Goal: Complete application form: Complete application form

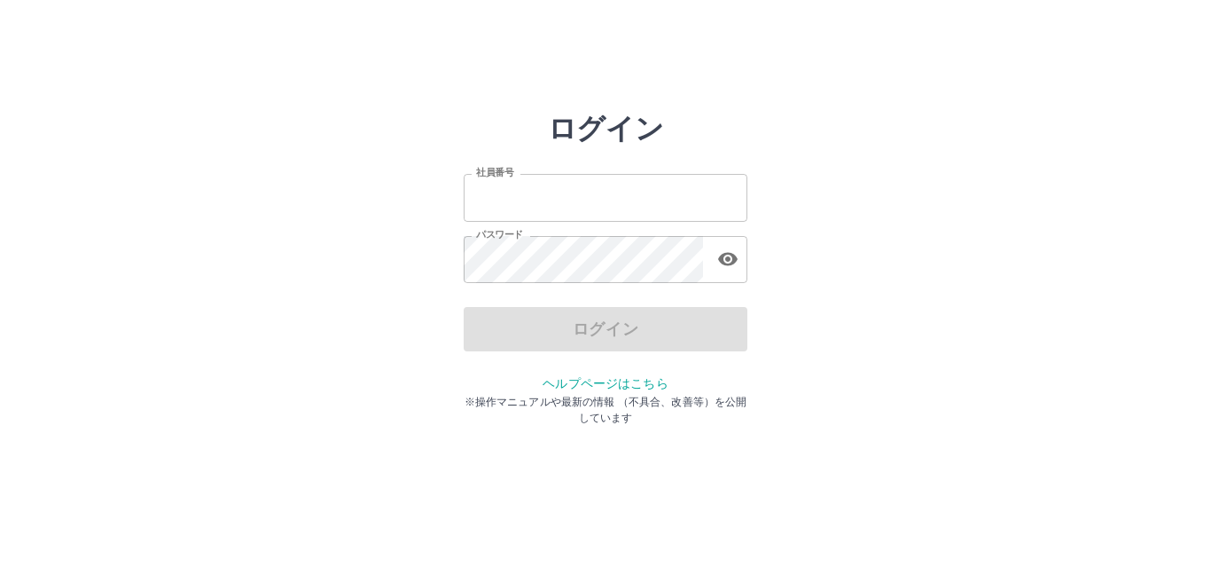
type input "*******"
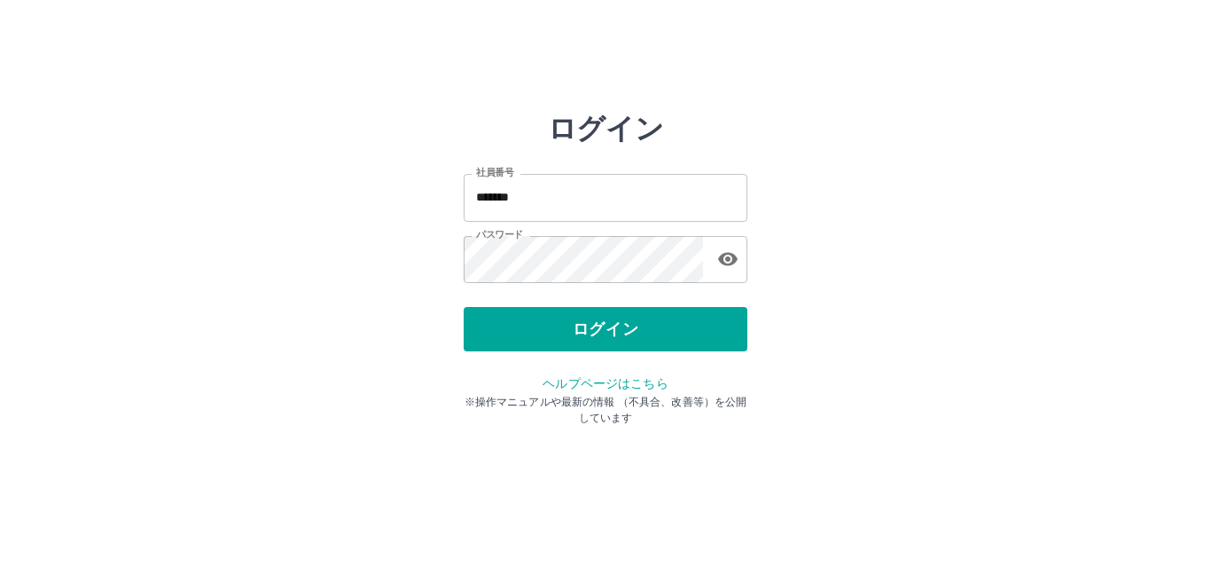
click at [583, 341] on div "ログイン" at bounding box center [606, 329] width 284 height 44
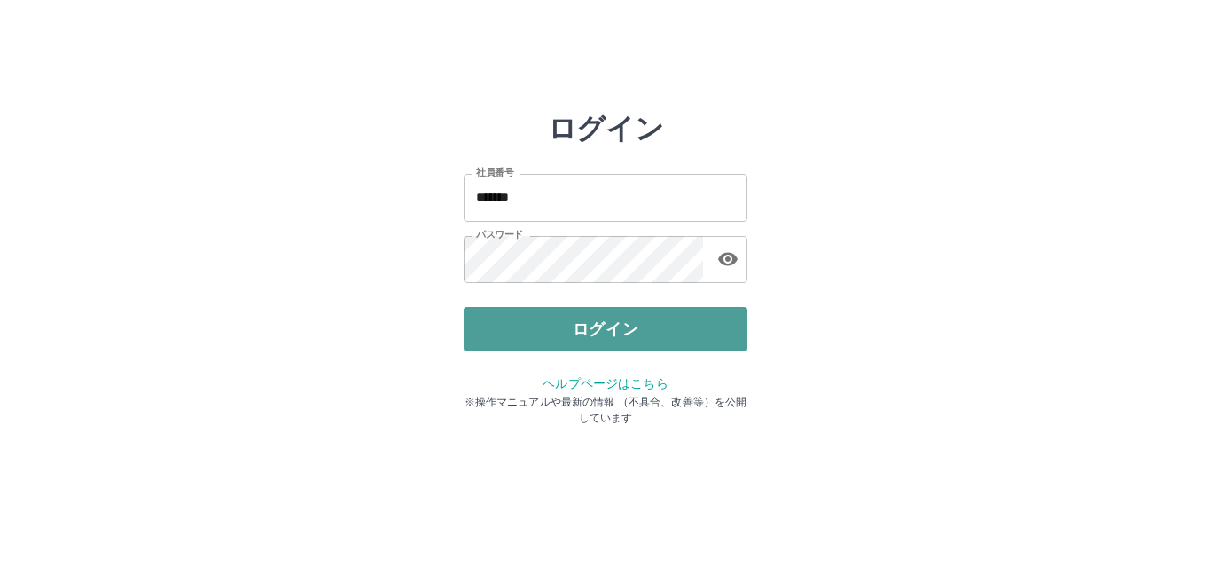
click at [582, 340] on button "ログイン" at bounding box center [606, 329] width 284 height 44
click at [582, 340] on div at bounding box center [605, 291] width 1211 height 583
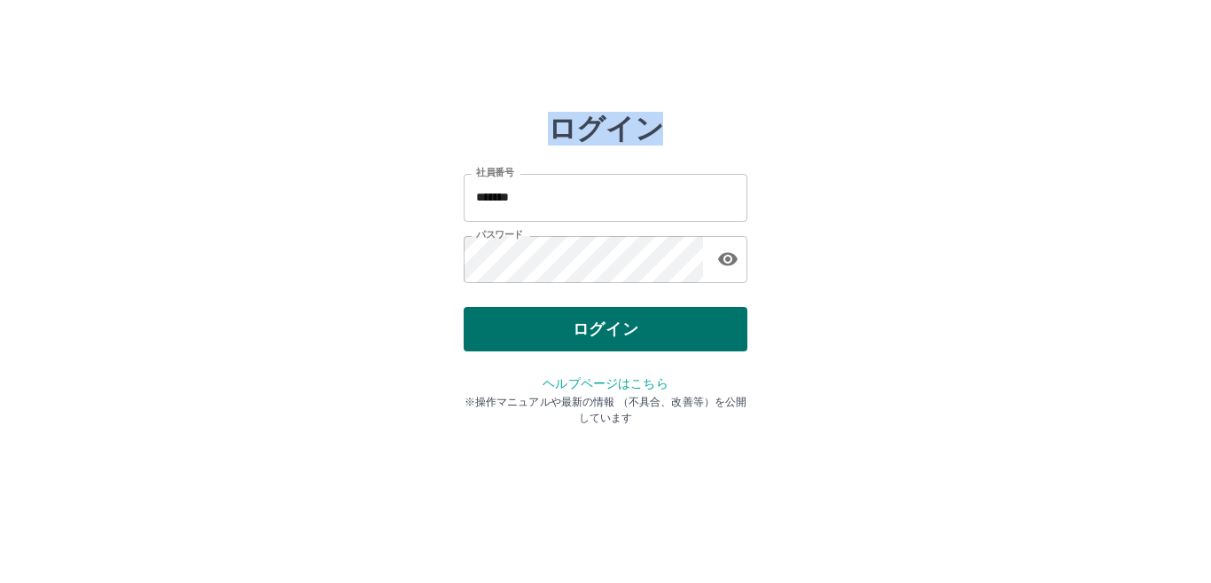
click at [582, 340] on button "ログイン" at bounding box center [606, 329] width 284 height 44
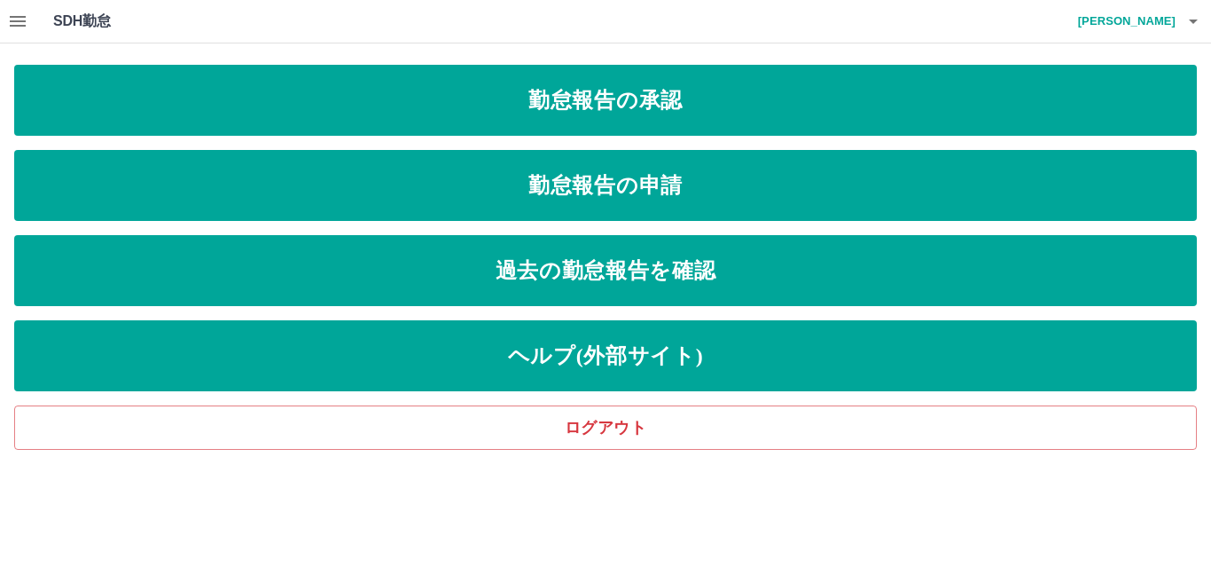
click at [14, 19] on icon "button" at bounding box center [17, 21] width 21 height 21
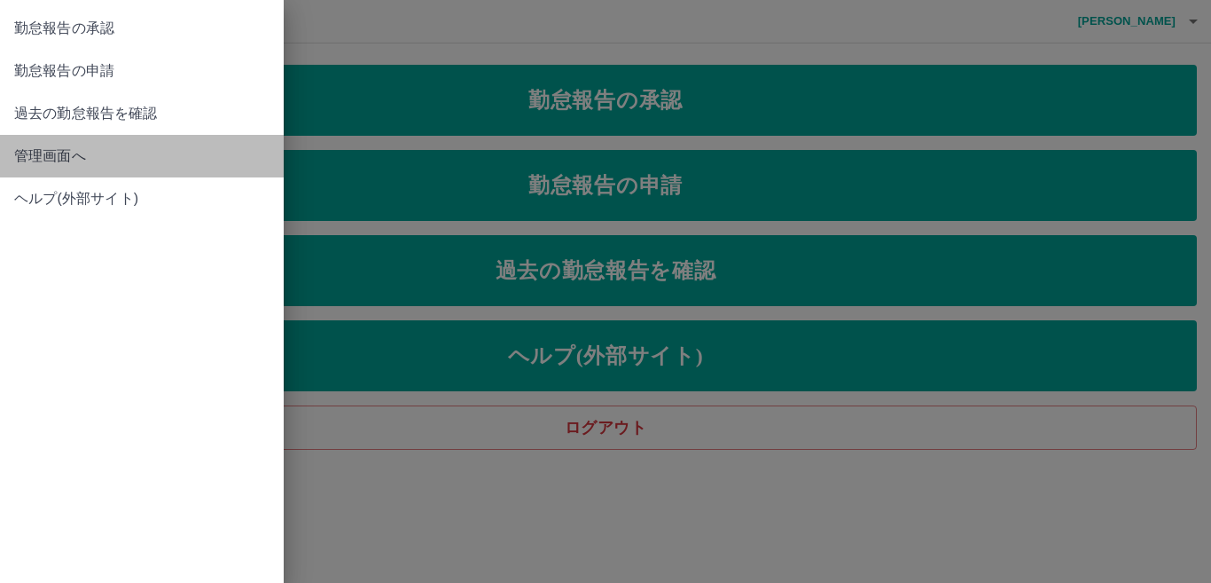
click at [60, 154] on span "管理画面へ" at bounding box center [141, 155] width 255 height 21
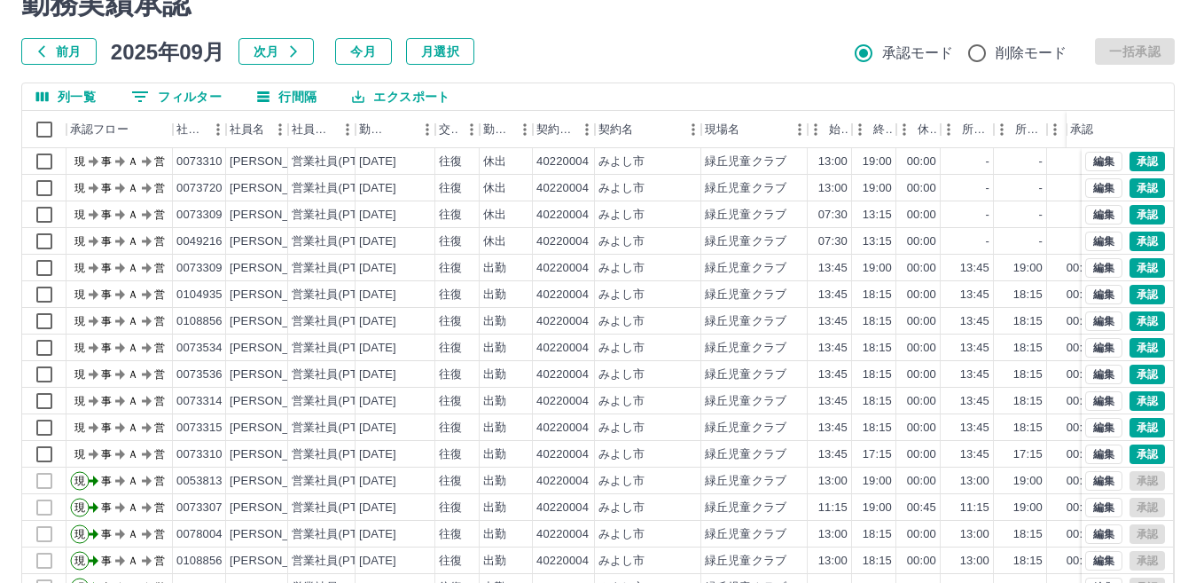
scroll to position [167, 0]
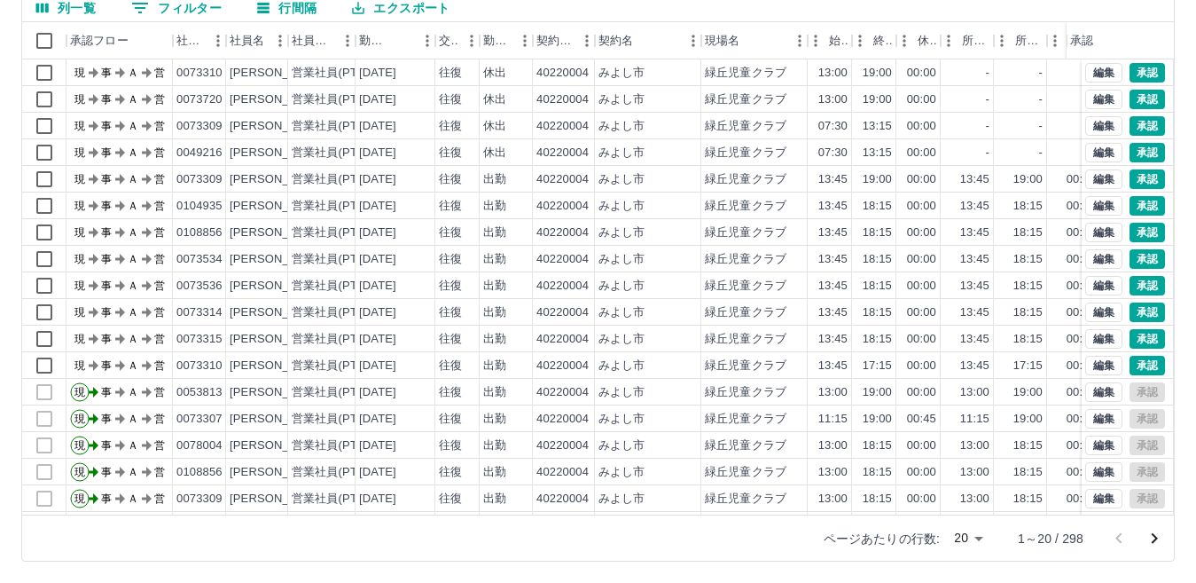
click at [1152, 537] on icon "次のページへ" at bounding box center [1154, 538] width 21 height 21
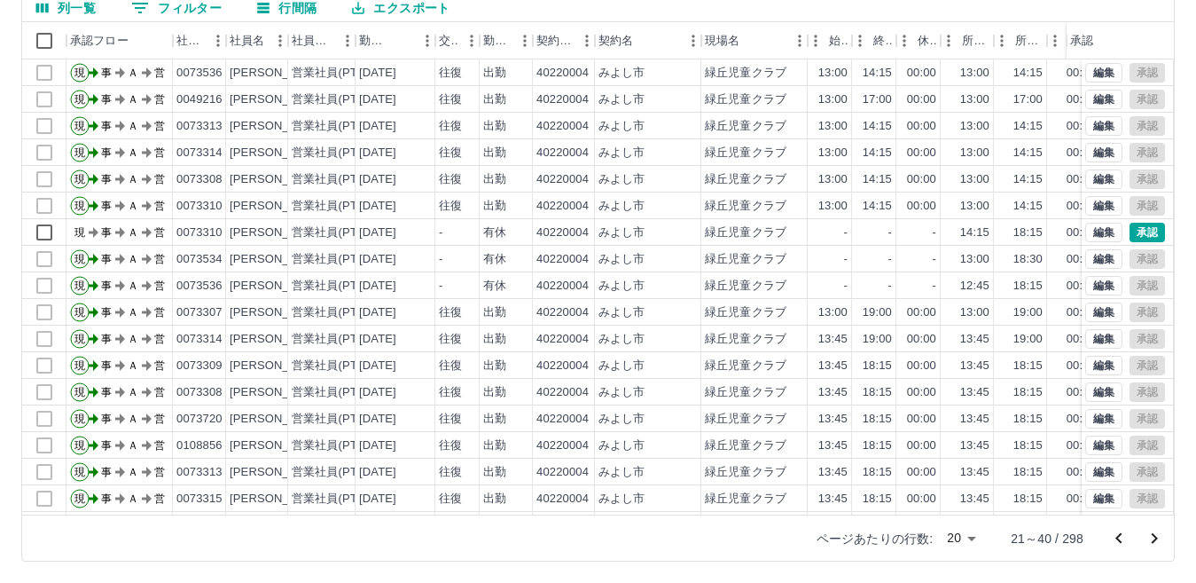
scroll to position [92, 0]
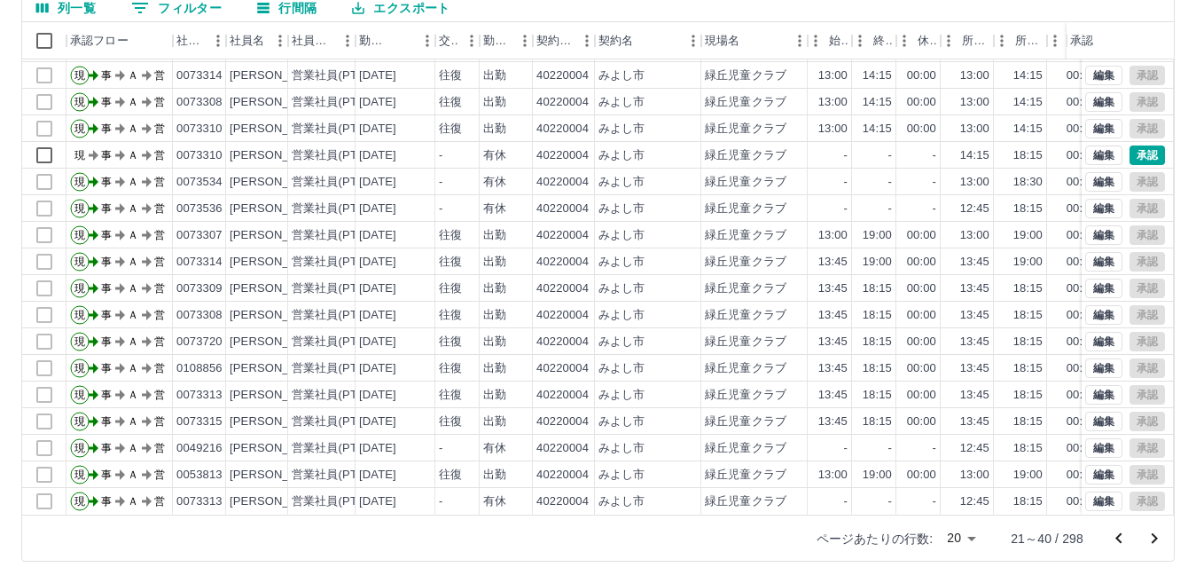
click at [1156, 534] on icon "次のページへ" at bounding box center [1154, 538] width 21 height 21
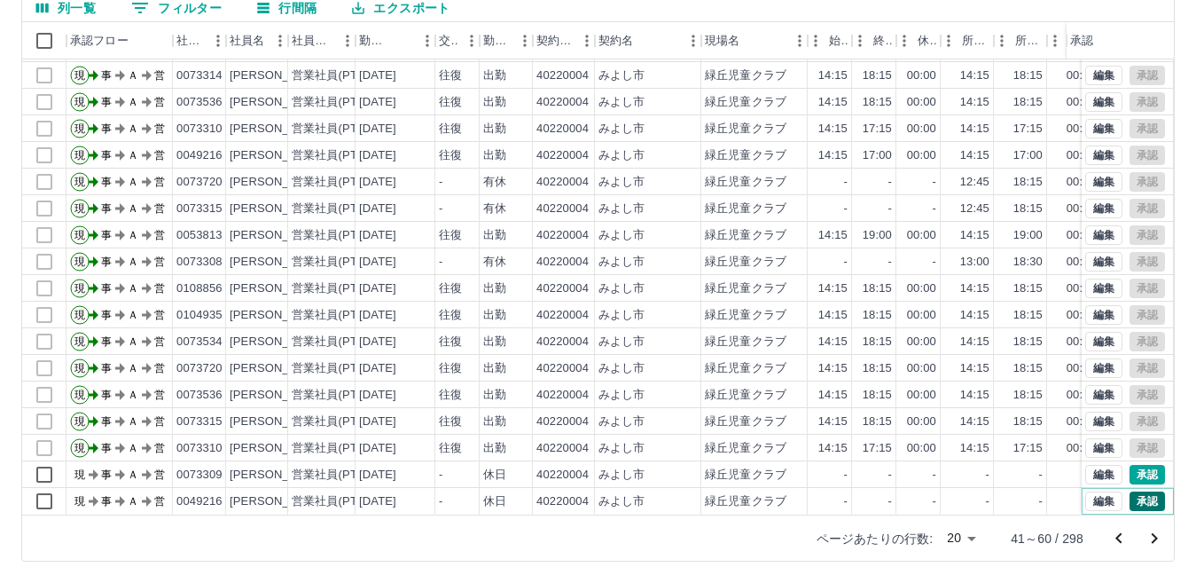
click at [1139, 491] on button "承認" at bounding box center [1147, 501] width 35 height 20
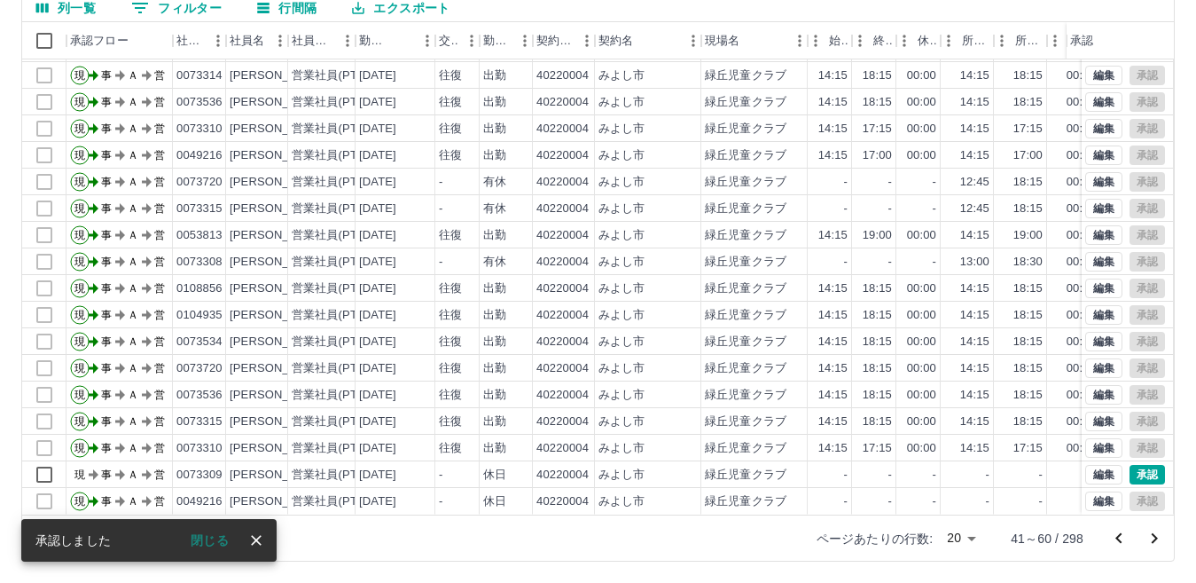
click at [1152, 535] on icon "次のページへ" at bounding box center [1154, 538] width 21 height 21
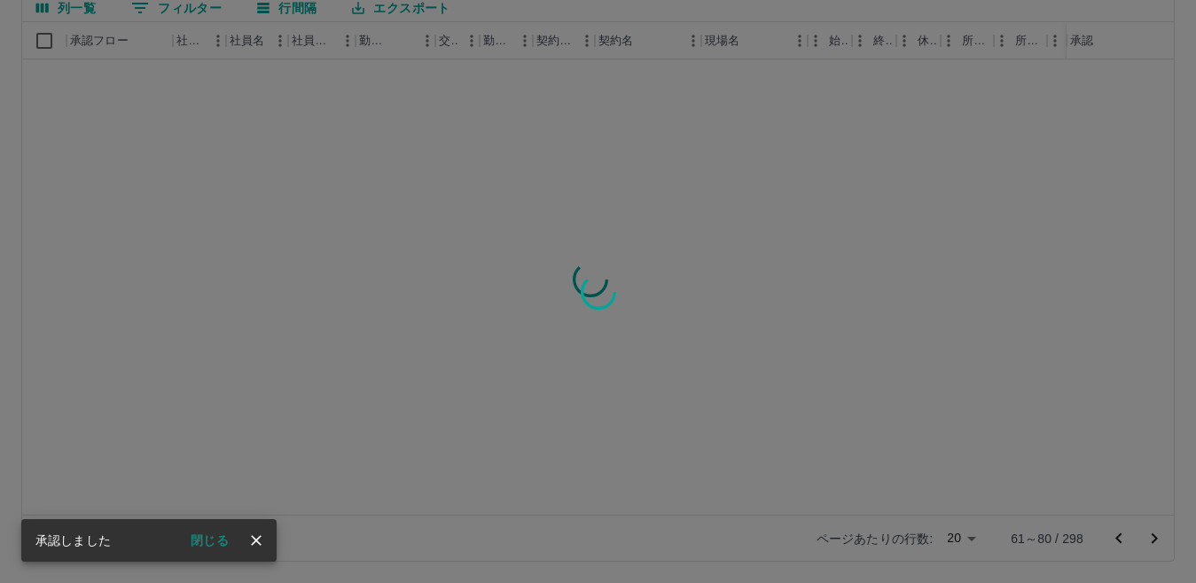
scroll to position [0, 0]
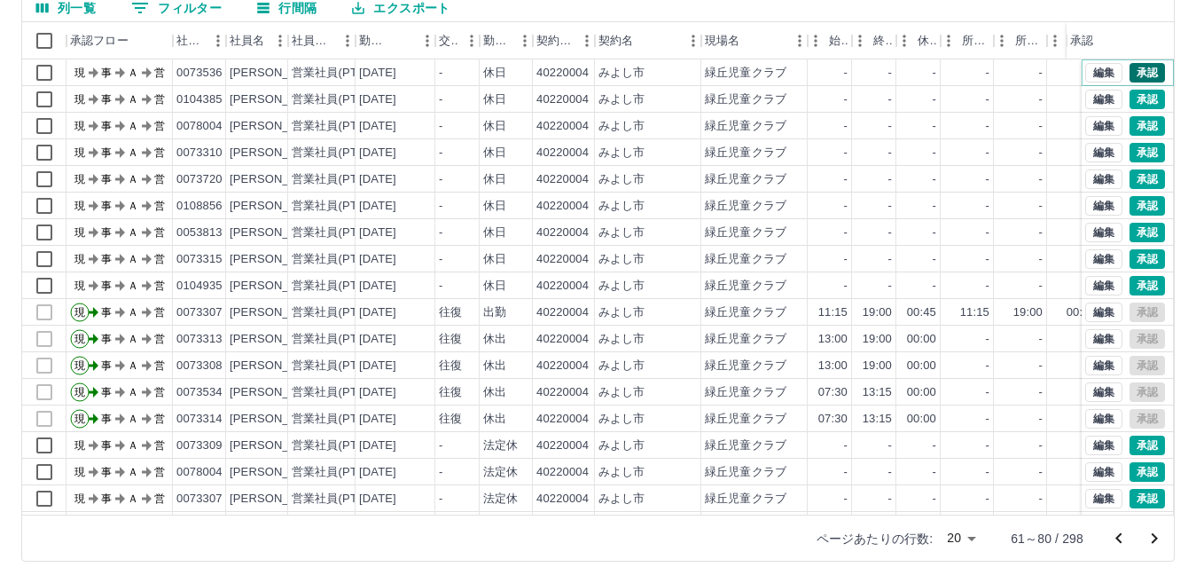
click at [1134, 70] on button "承認" at bounding box center [1147, 73] width 35 height 20
click at [1135, 180] on button "承認" at bounding box center [1147, 179] width 35 height 20
click at [1138, 231] on button "承認" at bounding box center [1147, 233] width 35 height 20
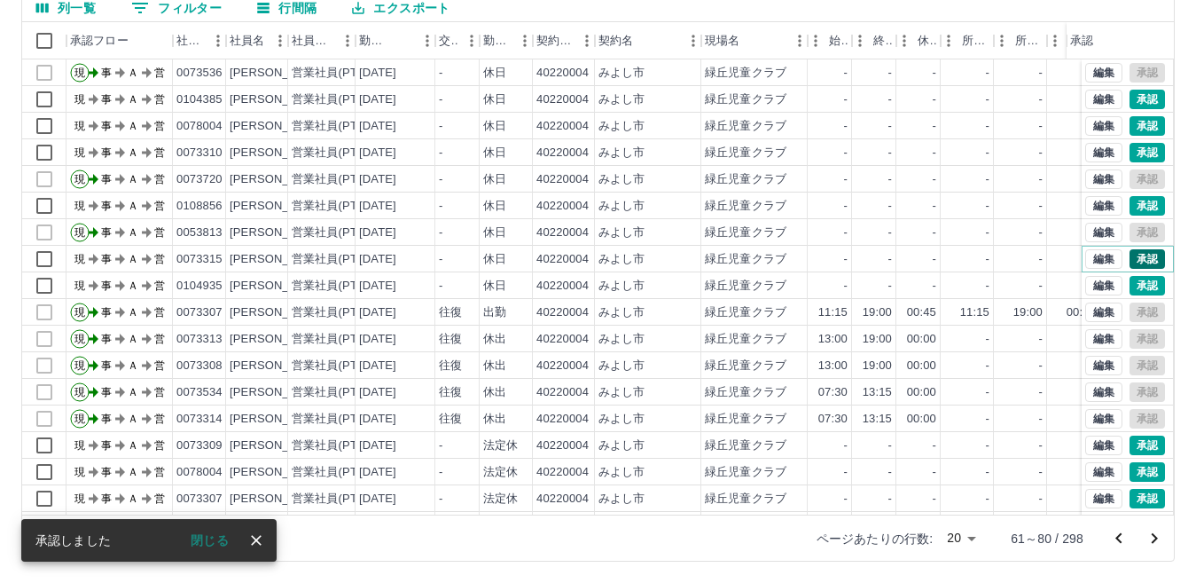
click at [1137, 260] on button "承認" at bounding box center [1147, 259] width 35 height 20
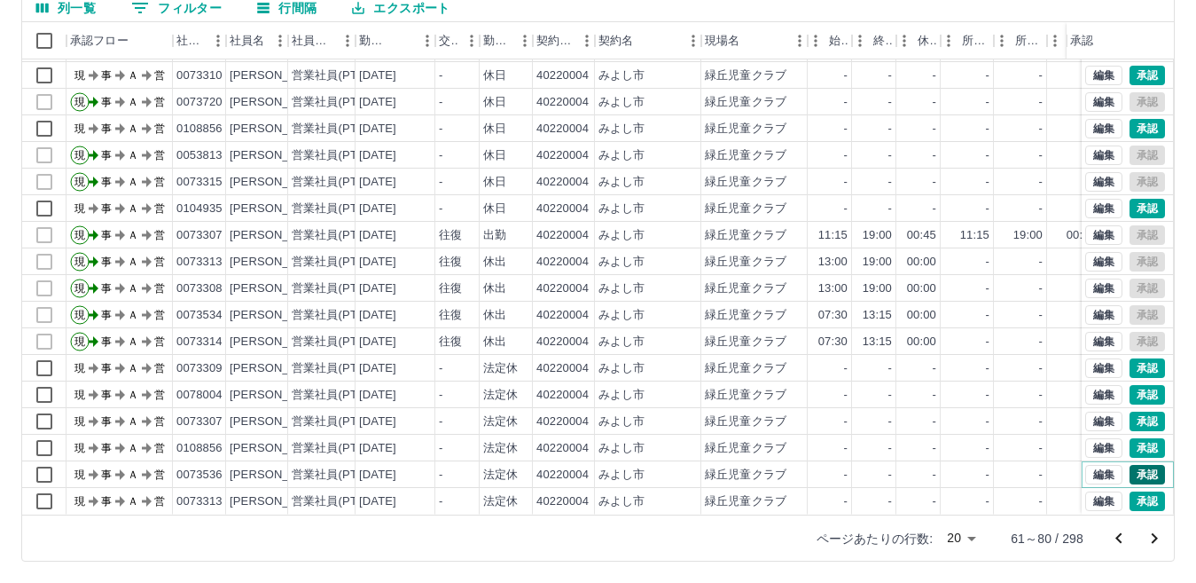
click at [1132, 465] on button "承認" at bounding box center [1147, 475] width 35 height 20
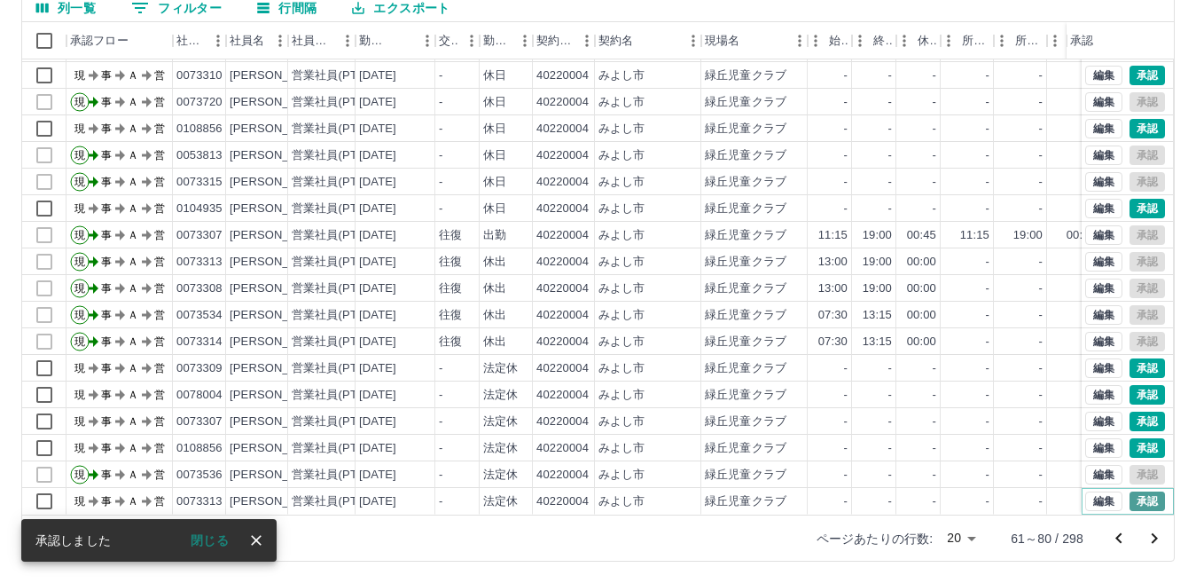
click at [1131, 491] on button "承認" at bounding box center [1147, 501] width 35 height 20
click at [1155, 537] on icon "次のページへ" at bounding box center [1155, 538] width 6 height 11
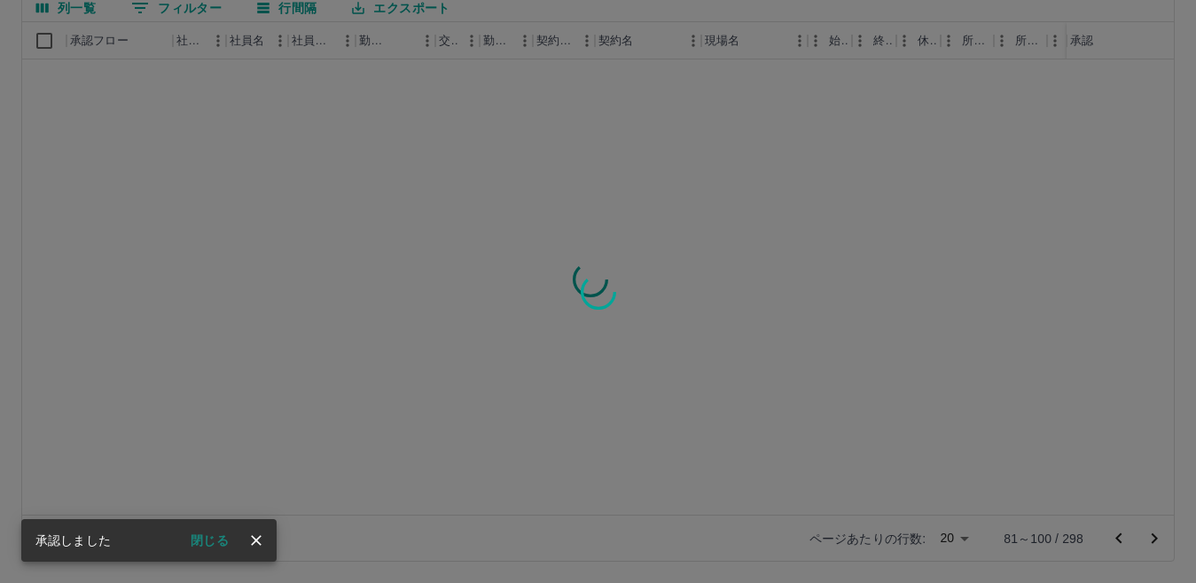
scroll to position [0, 0]
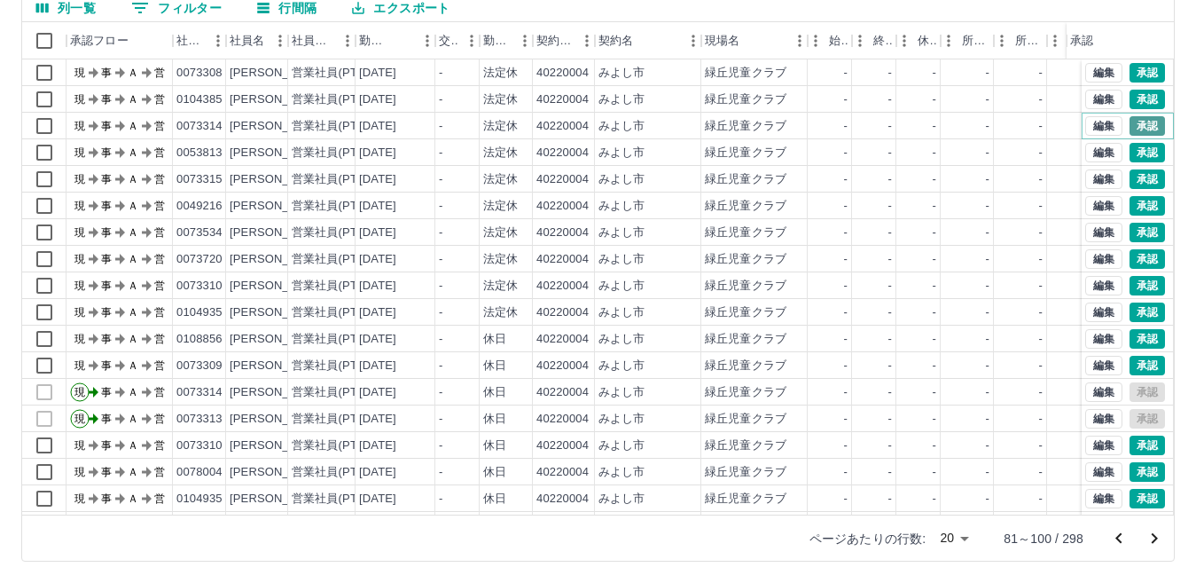
click at [1136, 128] on button "承認" at bounding box center [1147, 126] width 35 height 20
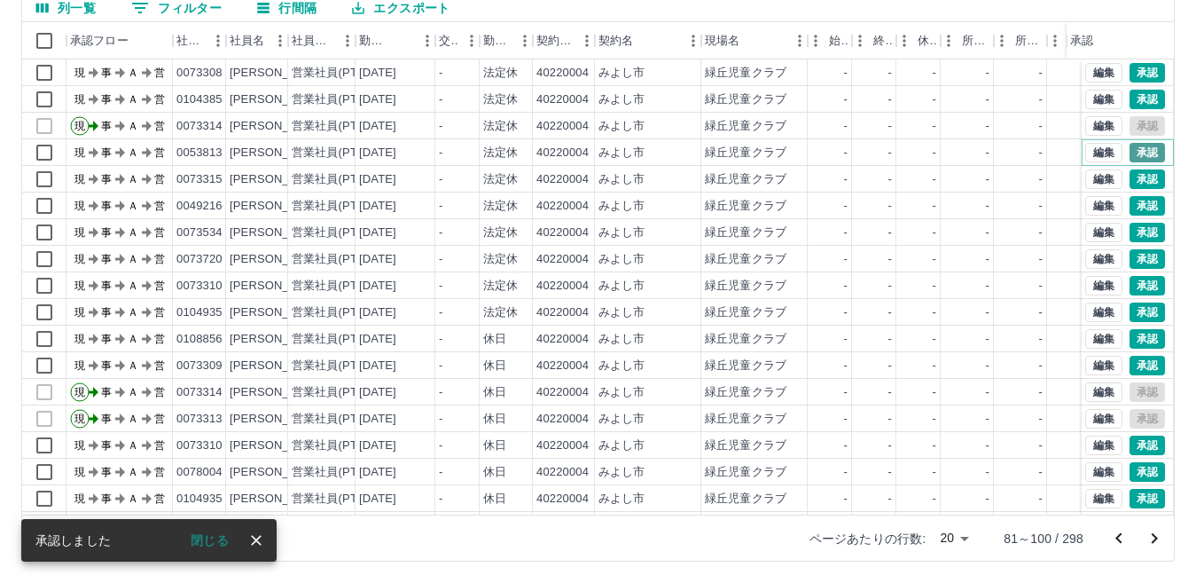
click at [1135, 148] on button "承認" at bounding box center [1147, 153] width 35 height 20
click at [1139, 175] on button "承認" at bounding box center [1147, 179] width 35 height 20
click at [1136, 205] on button "承認" at bounding box center [1147, 206] width 35 height 20
click at [1138, 256] on button "承認" at bounding box center [1147, 259] width 35 height 20
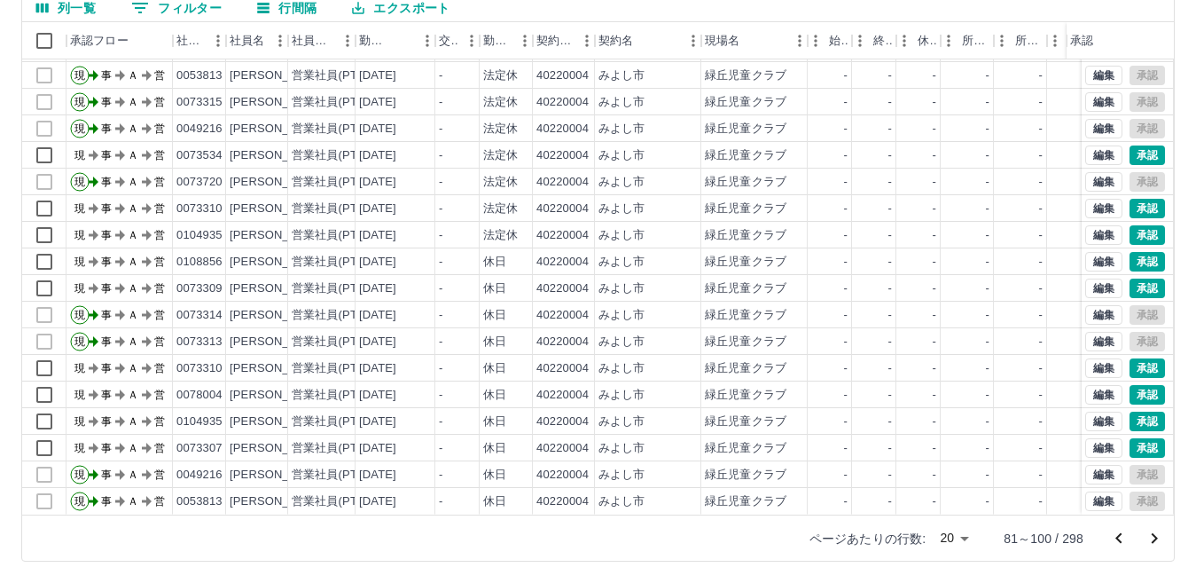
scroll to position [92, 0]
click at [1152, 539] on icon "次のページへ" at bounding box center [1154, 538] width 21 height 21
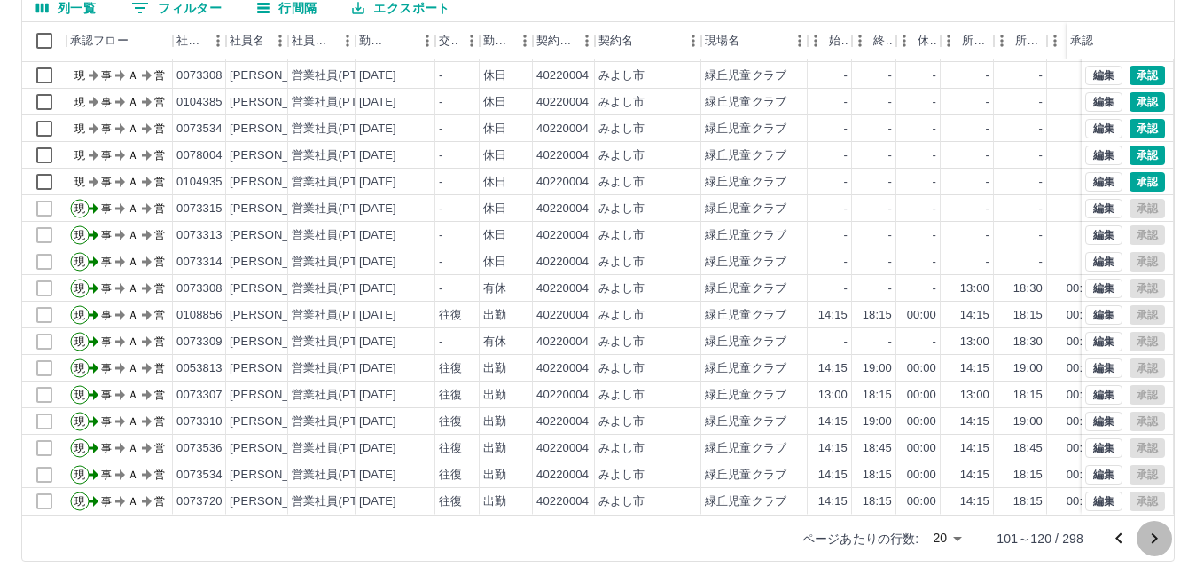
click at [1151, 535] on icon "次のページへ" at bounding box center [1154, 538] width 21 height 21
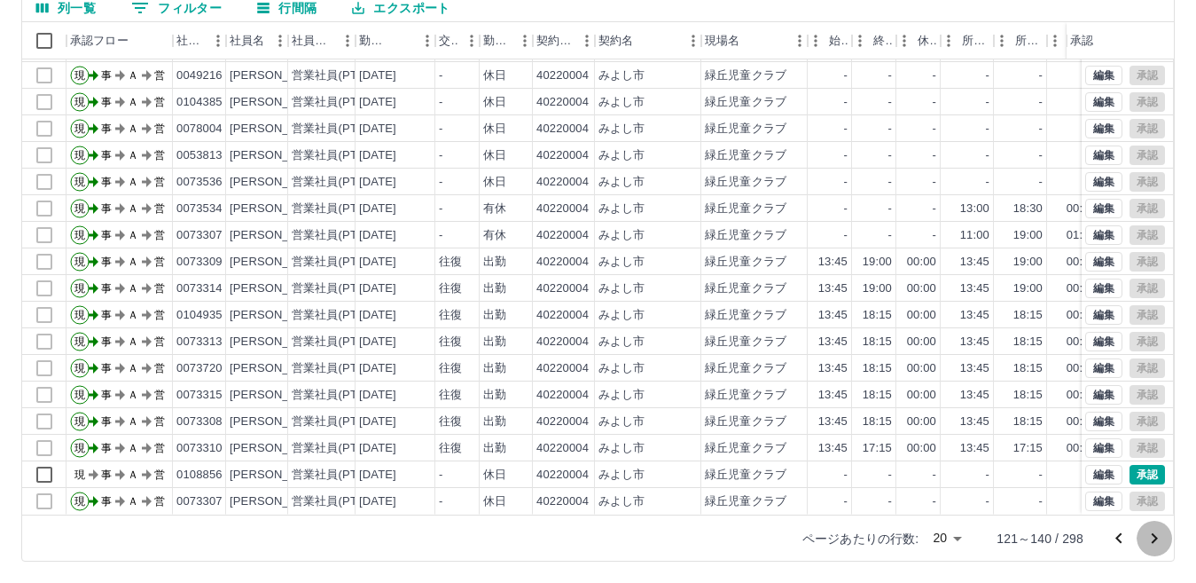
click at [1154, 541] on icon "次のページへ" at bounding box center [1155, 538] width 6 height 11
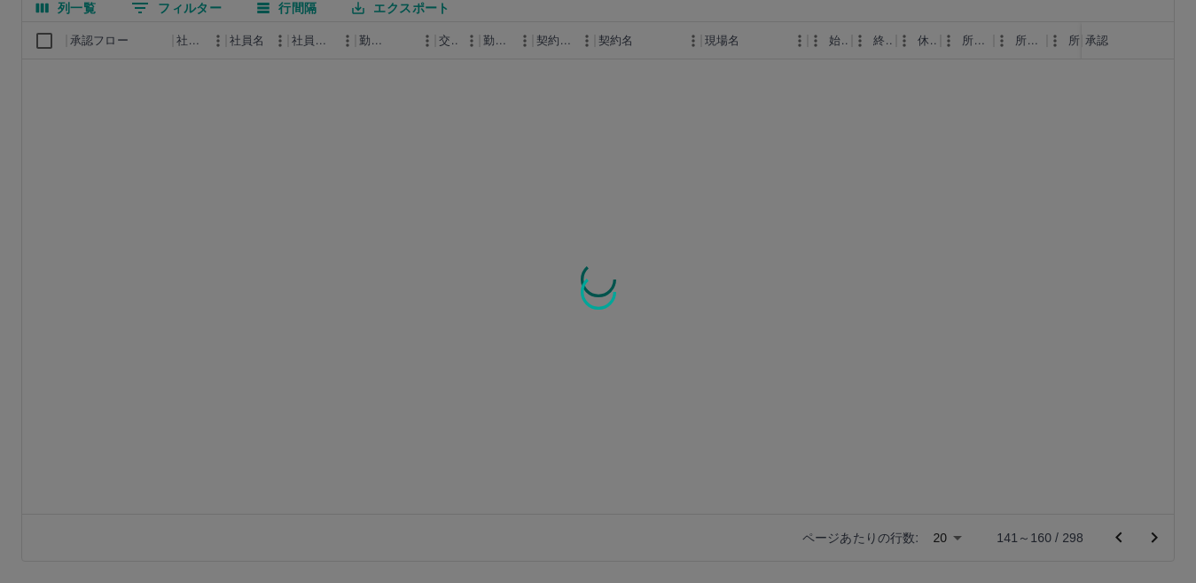
scroll to position [0, 0]
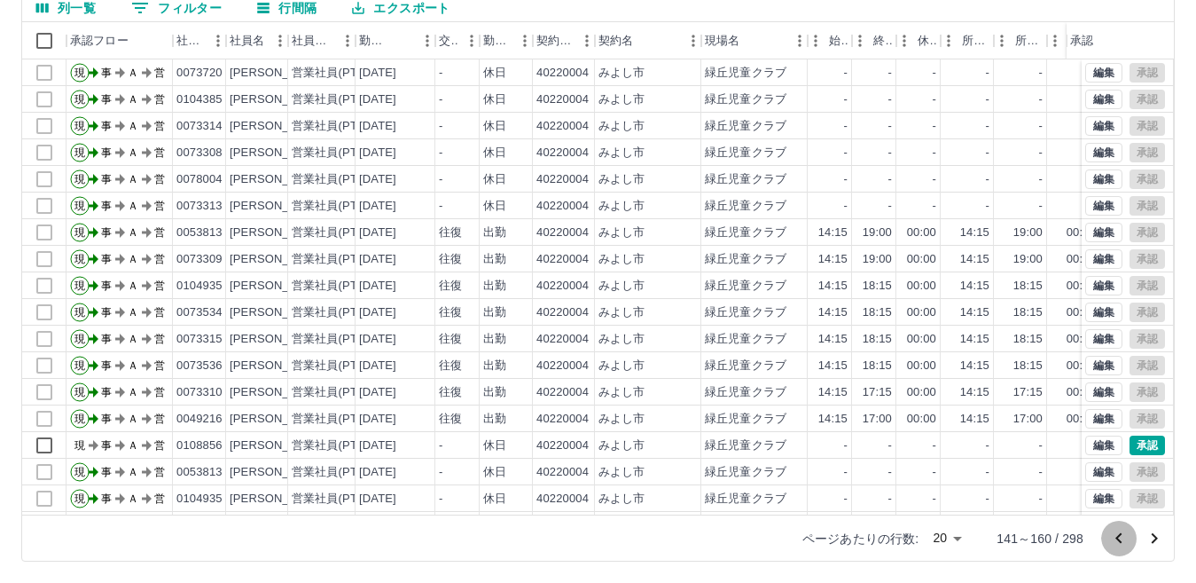
click at [1118, 541] on icon "前のページへ" at bounding box center [1119, 538] width 21 height 21
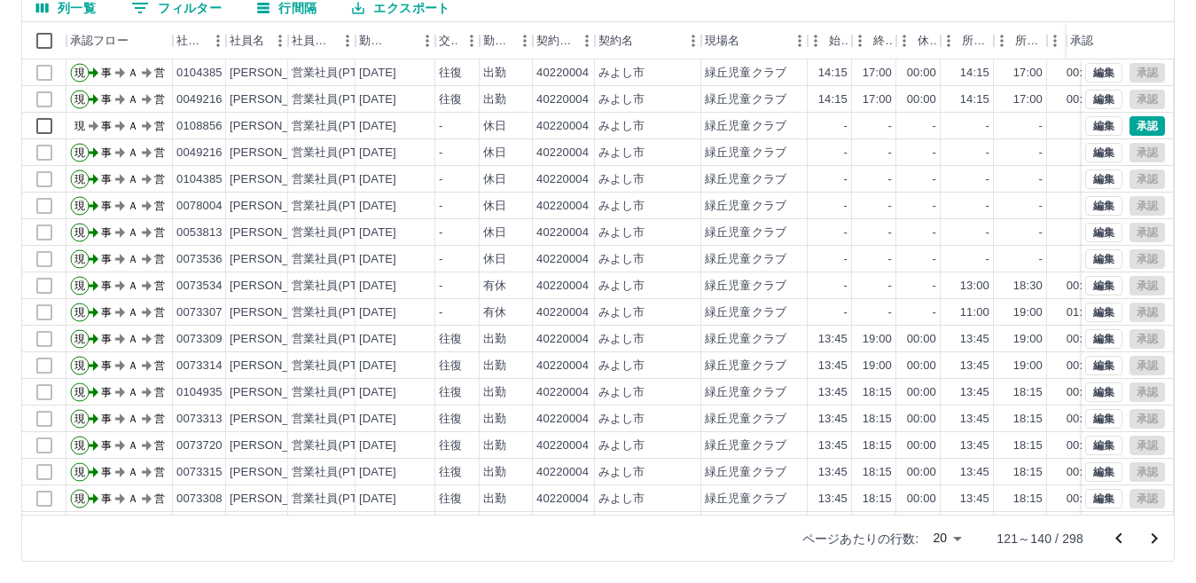
click at [1118, 539] on icon "前のページへ" at bounding box center [1119, 537] width 6 height 11
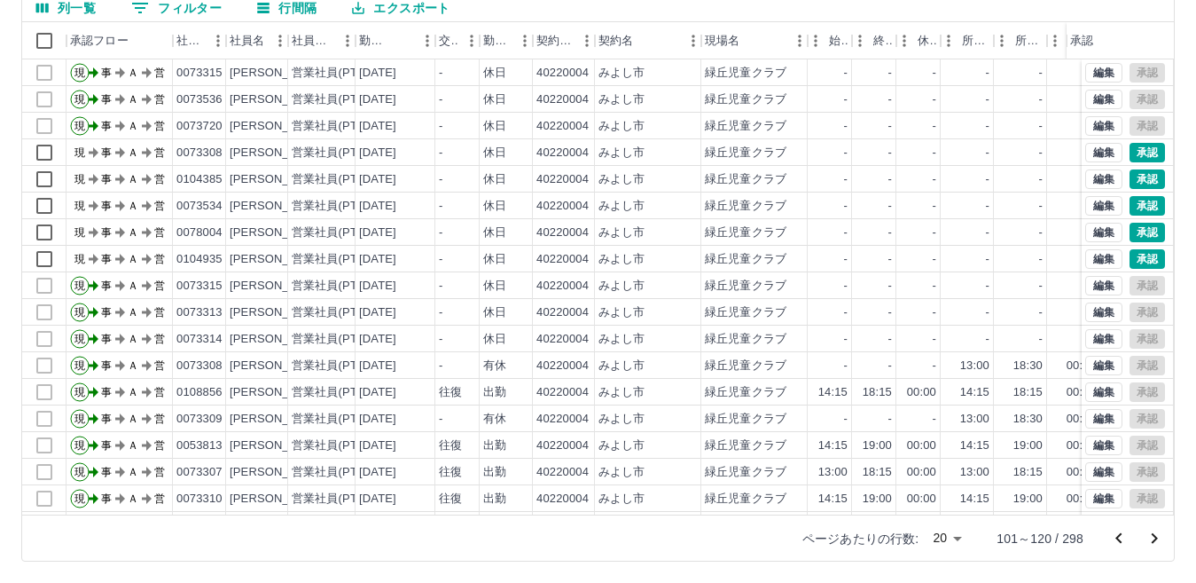
click at [1118, 539] on icon "前のページへ" at bounding box center [1119, 537] width 6 height 11
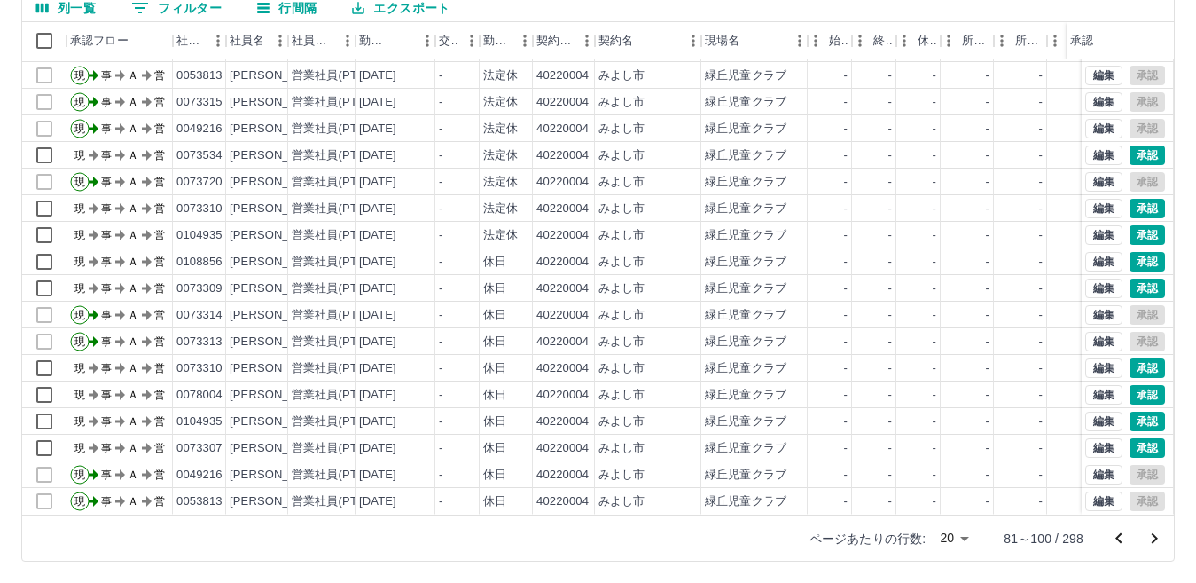
scroll to position [92, 0]
click at [1121, 538] on icon "前のページへ" at bounding box center [1119, 538] width 21 height 21
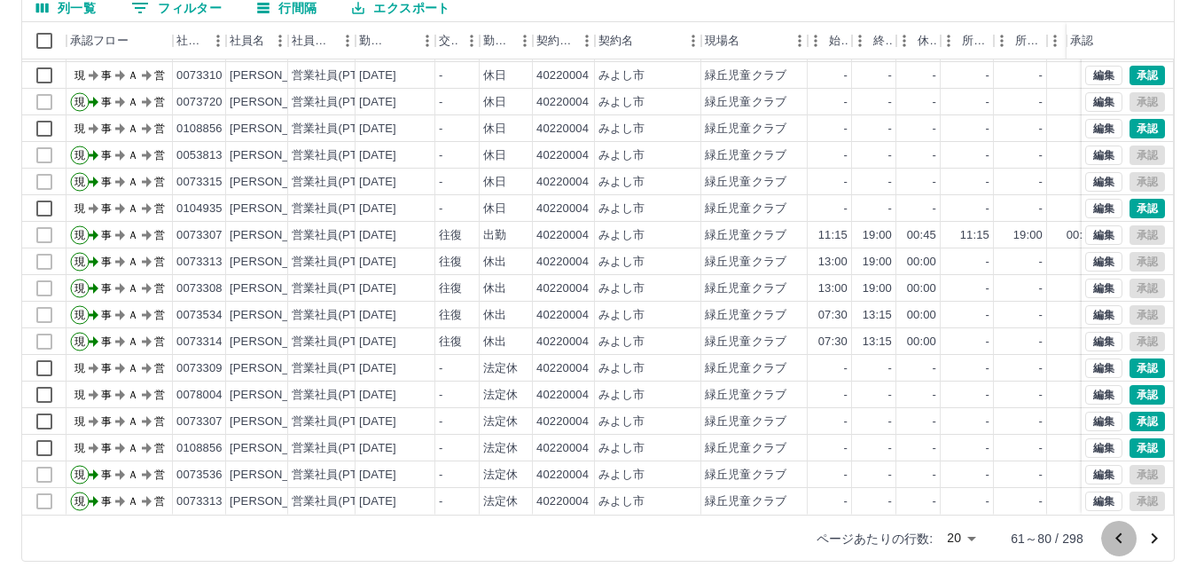
click at [1122, 540] on icon "前のページへ" at bounding box center [1119, 538] width 21 height 21
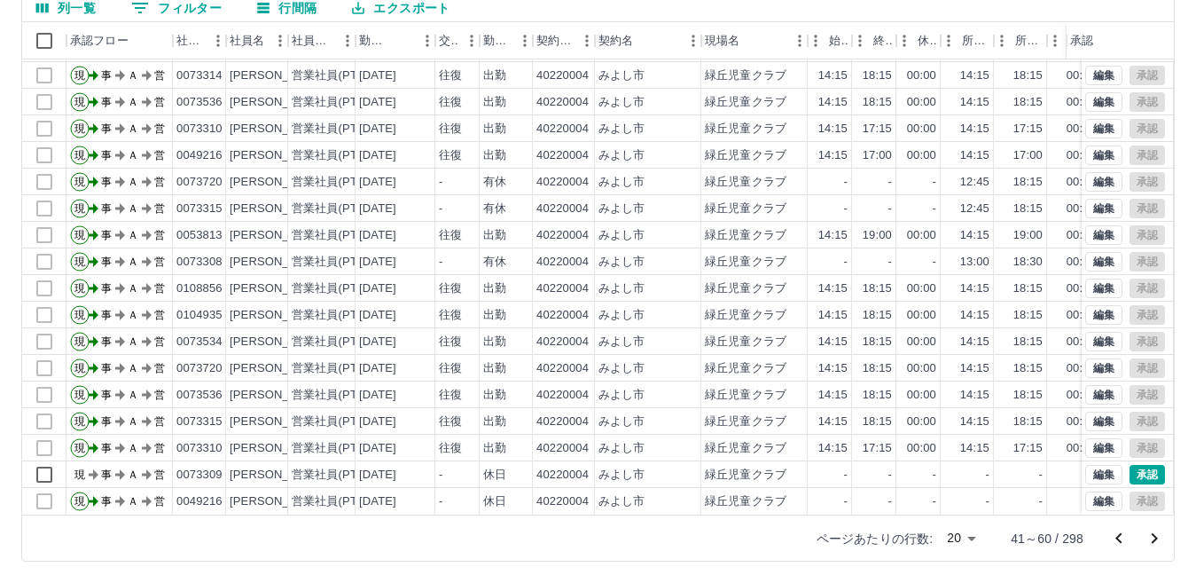
click at [1114, 536] on icon "前のページへ" at bounding box center [1119, 538] width 21 height 21
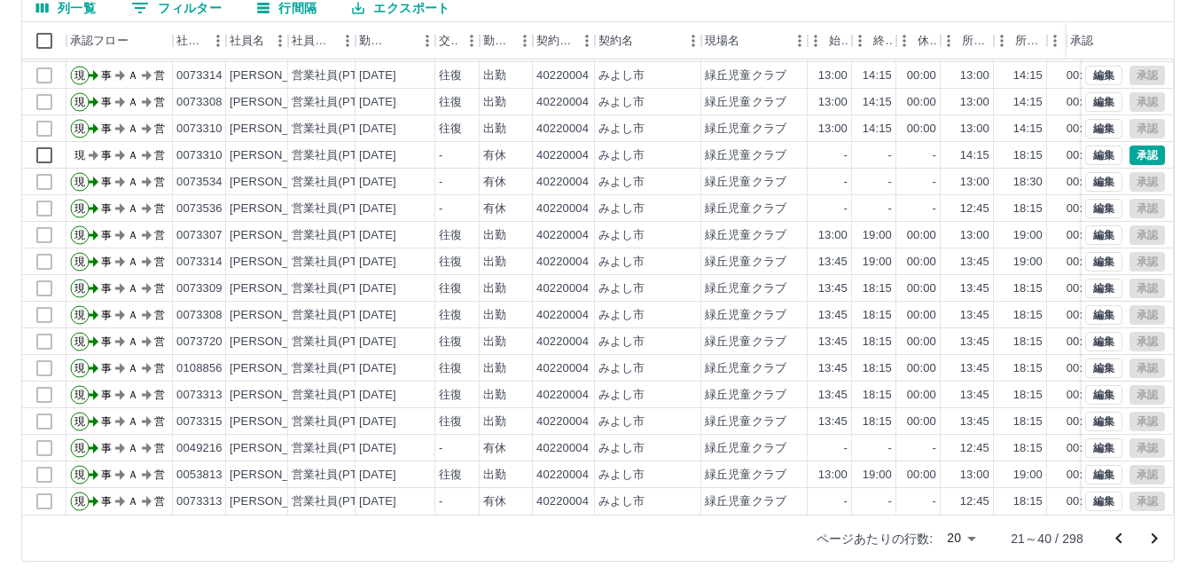
click at [1119, 537] on icon "前のページへ" at bounding box center [1119, 537] width 6 height 11
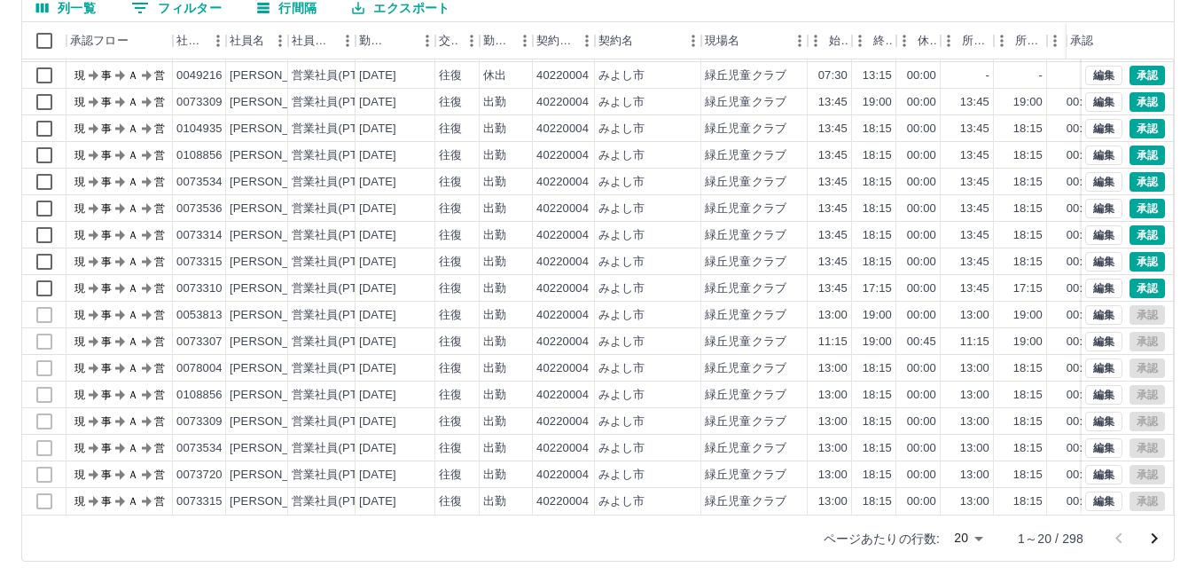
scroll to position [0, 0]
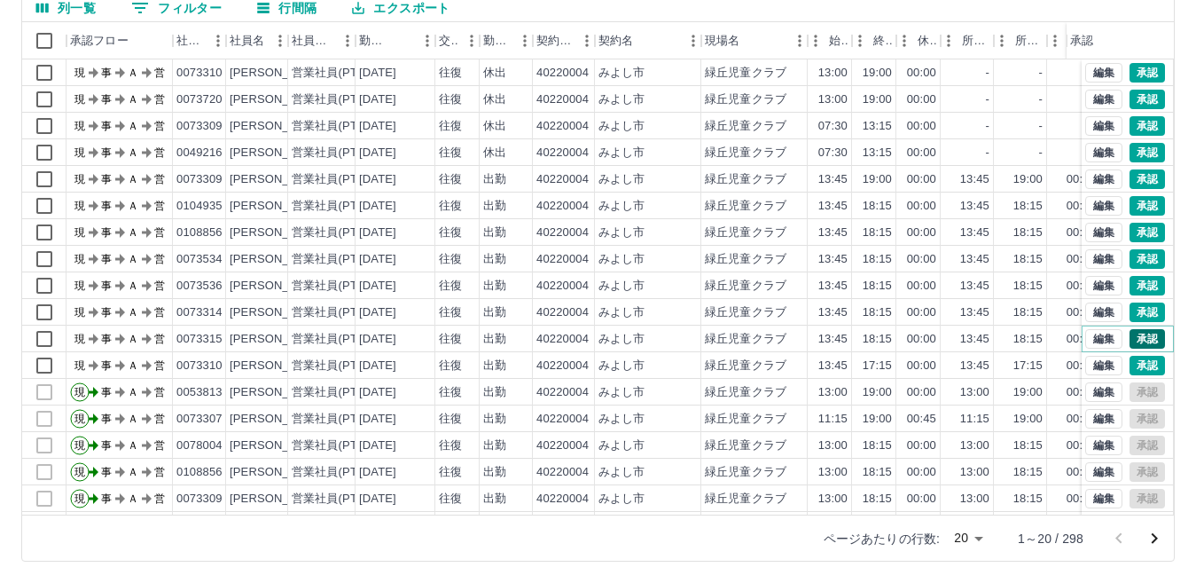
click at [1132, 338] on button "承認" at bounding box center [1147, 339] width 35 height 20
click at [1135, 310] on button "承認" at bounding box center [1147, 312] width 35 height 20
click at [1138, 288] on button "承認" at bounding box center [1147, 286] width 35 height 20
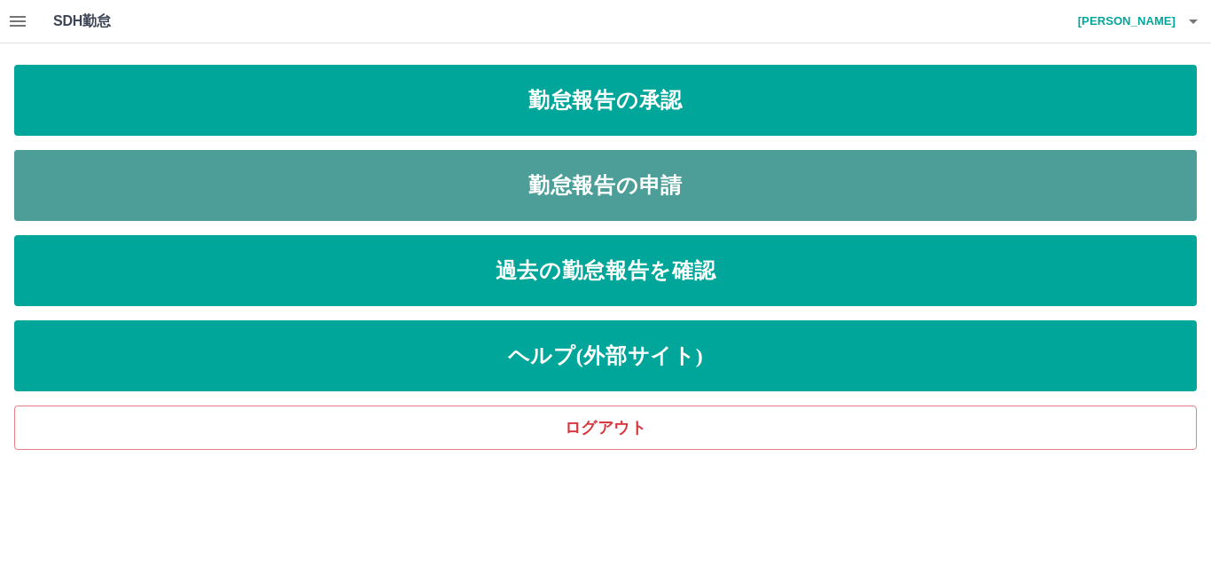
click at [260, 195] on link "勤怠報告の申請" at bounding box center [605, 185] width 1183 height 71
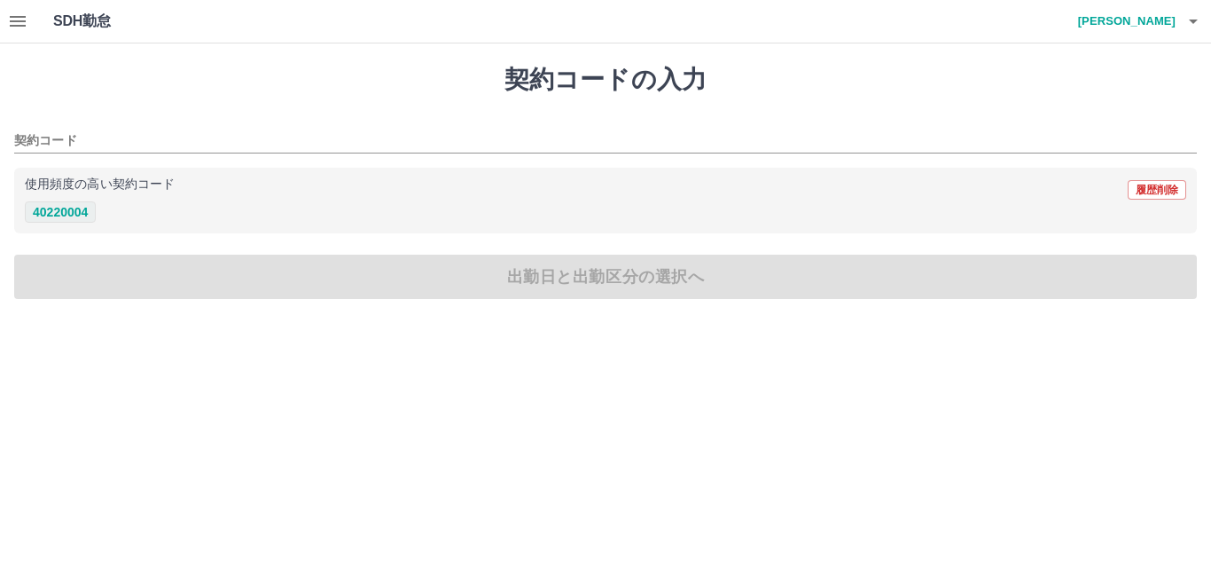
click at [67, 212] on button "40220004" at bounding box center [60, 211] width 71 height 21
type input "********"
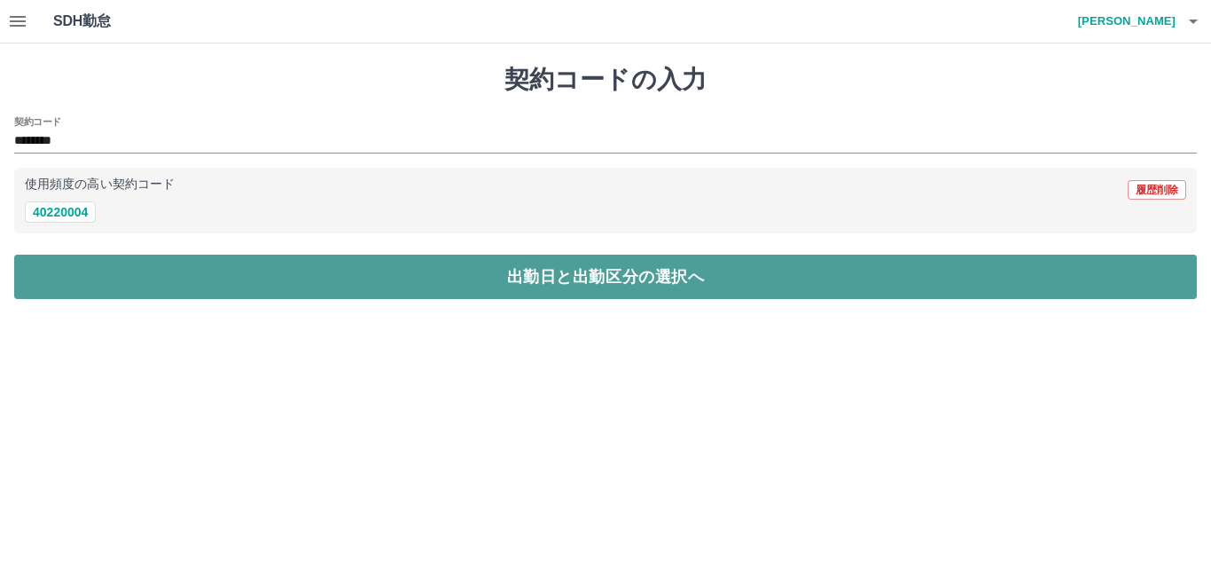
click at [115, 275] on button "出勤日と出勤区分の選択へ" at bounding box center [605, 277] width 1183 height 44
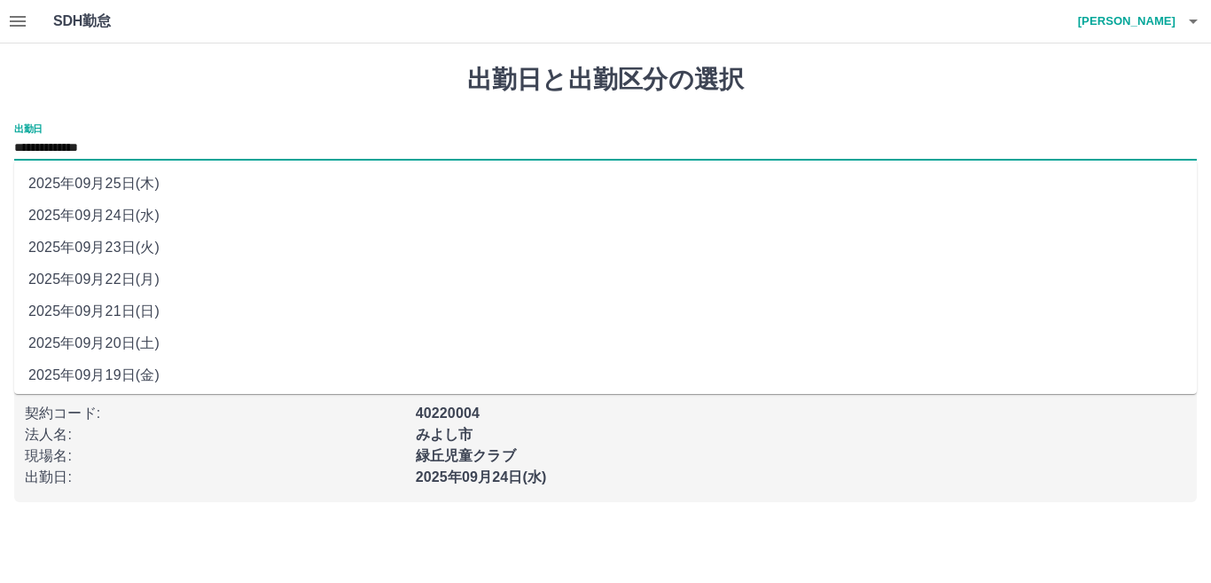
click at [151, 145] on input "**********" at bounding box center [605, 148] width 1183 height 22
click at [136, 284] on li "2025年09月22日(月)" at bounding box center [605, 279] width 1183 height 32
type input "**********"
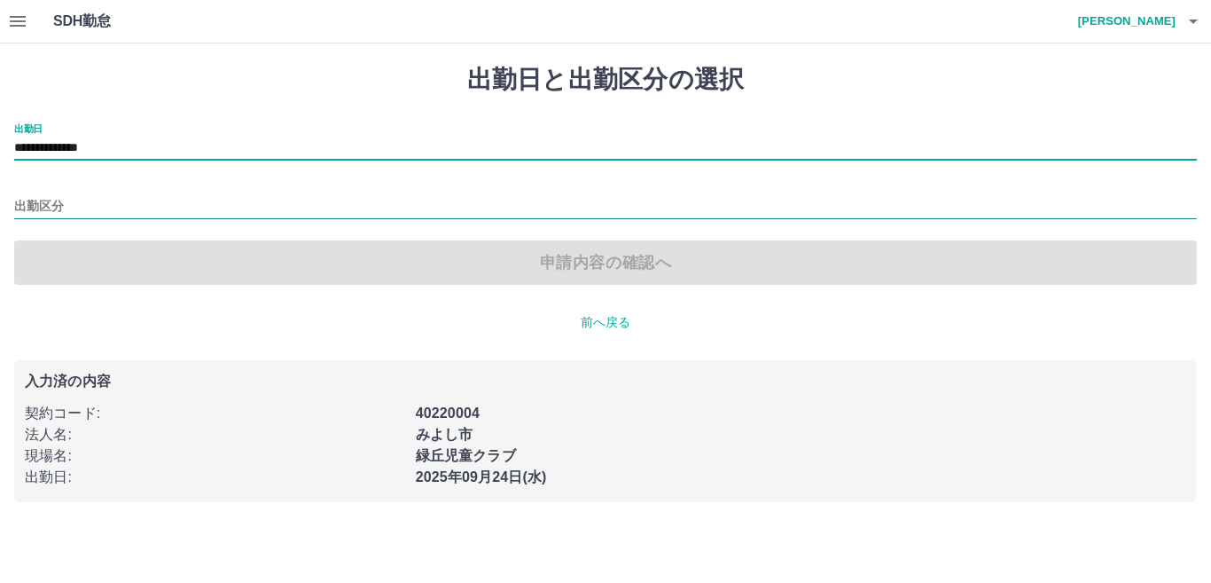
click at [82, 200] on input "出勤区分" at bounding box center [605, 207] width 1183 height 22
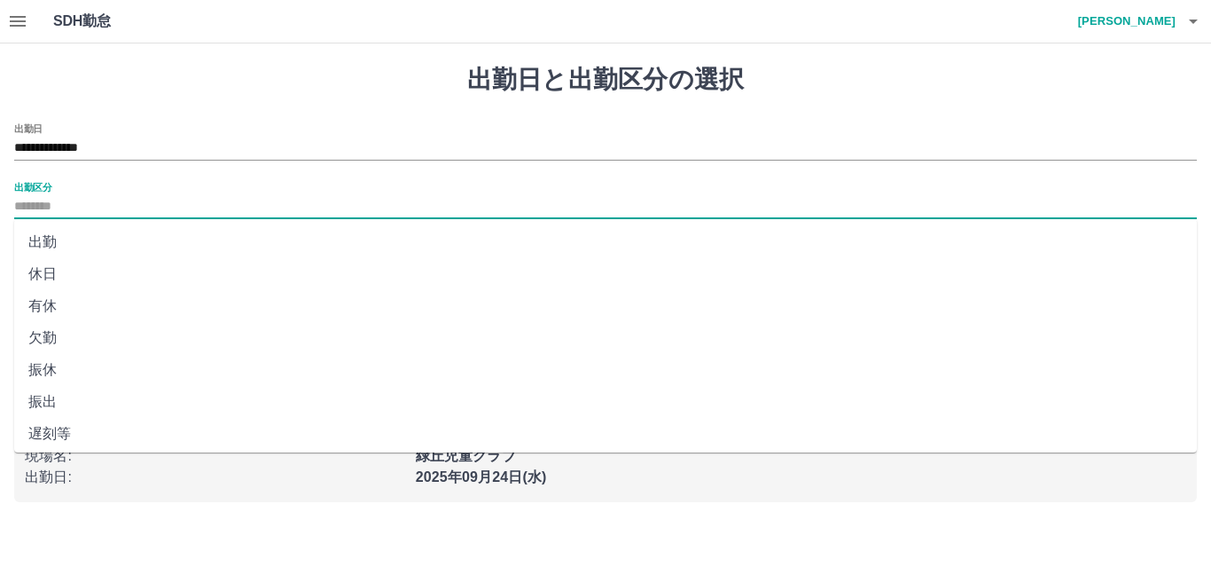
drag, startPoint x: 51, startPoint y: 244, endPoint x: 140, endPoint y: 231, distance: 89.5
click at [60, 244] on li "出勤" at bounding box center [605, 242] width 1183 height 32
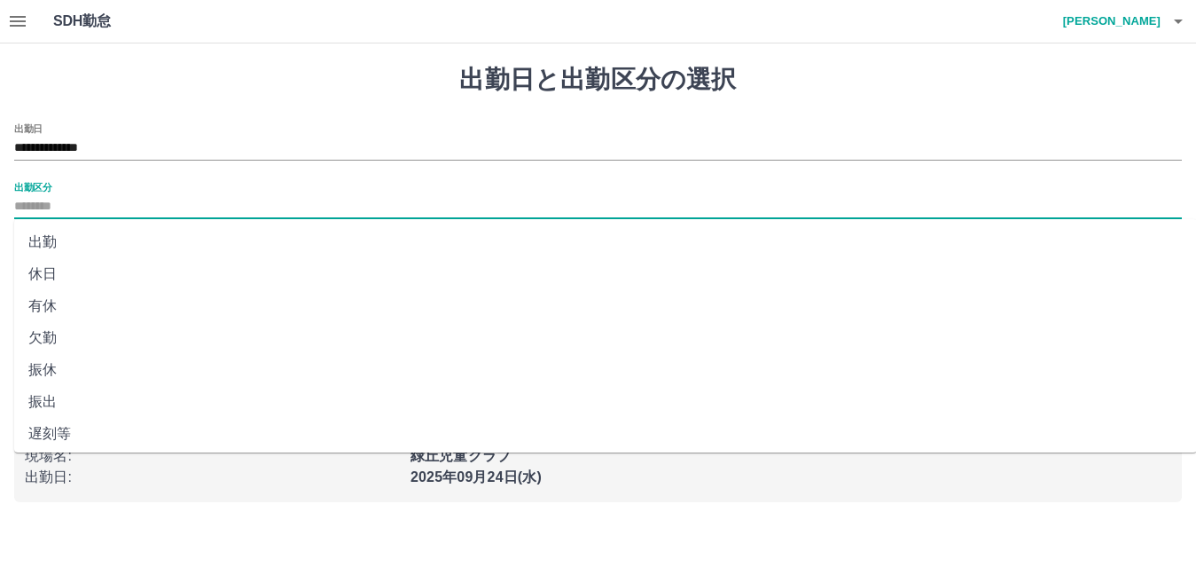
type input "**"
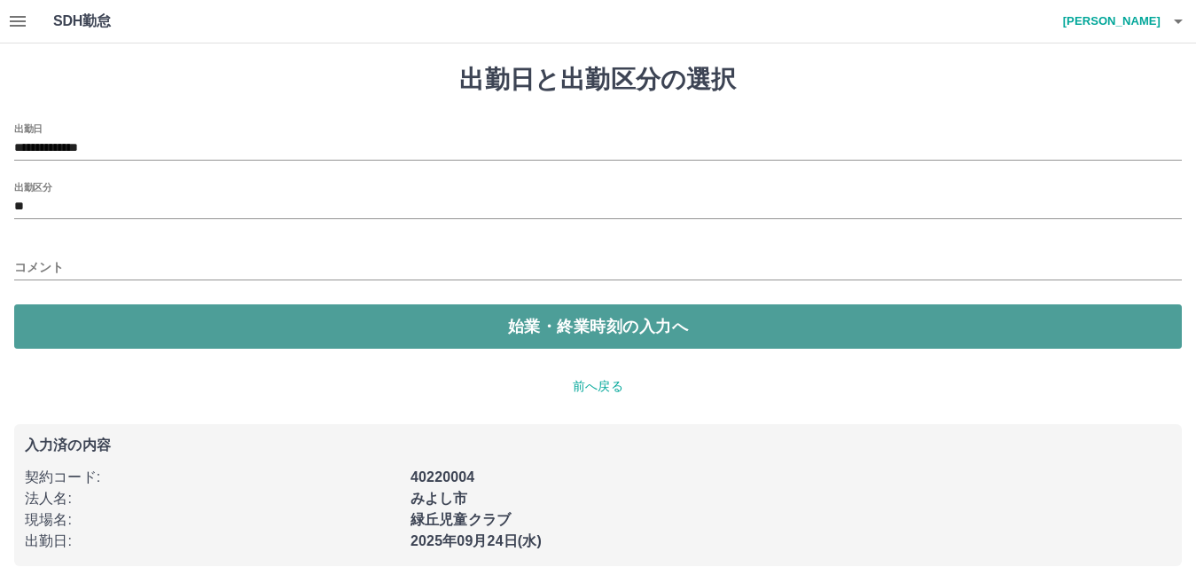
click at [209, 336] on button "始業・終業時刻の入力へ" at bounding box center [598, 326] width 1168 height 44
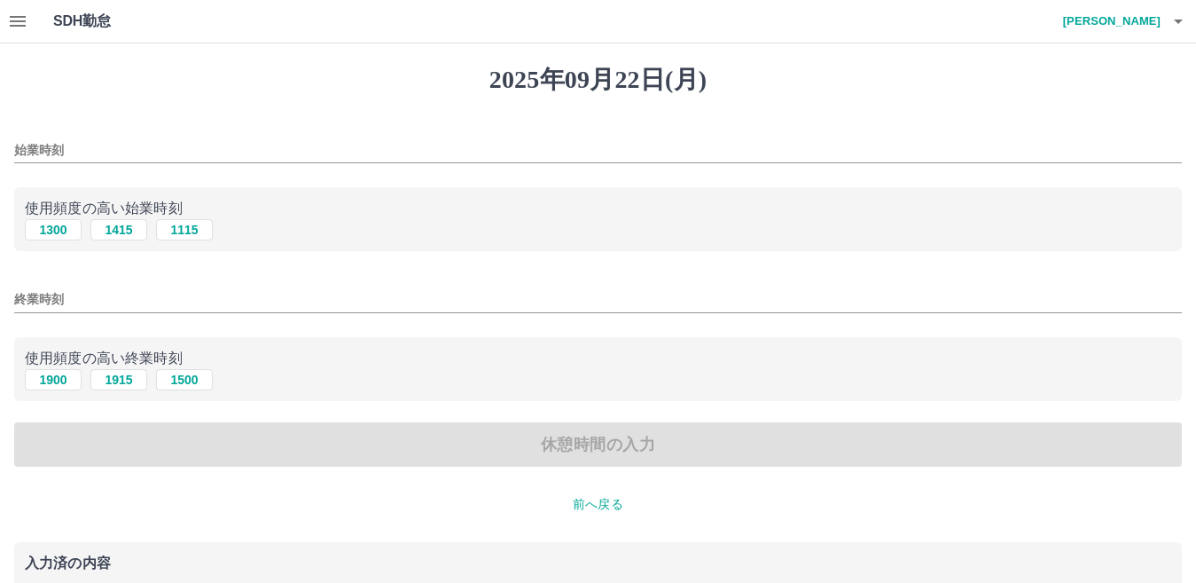
drag, startPoint x: 59, startPoint y: 234, endPoint x: 100, endPoint y: 311, distance: 87.3
click at [69, 248] on div "使用頻度の高い始業時刻 1300 1415 1115" at bounding box center [598, 219] width 1168 height 65
click at [50, 381] on button "1900" at bounding box center [53, 379] width 57 height 21
type input "****"
click at [56, 223] on button "1300" at bounding box center [53, 229] width 57 height 21
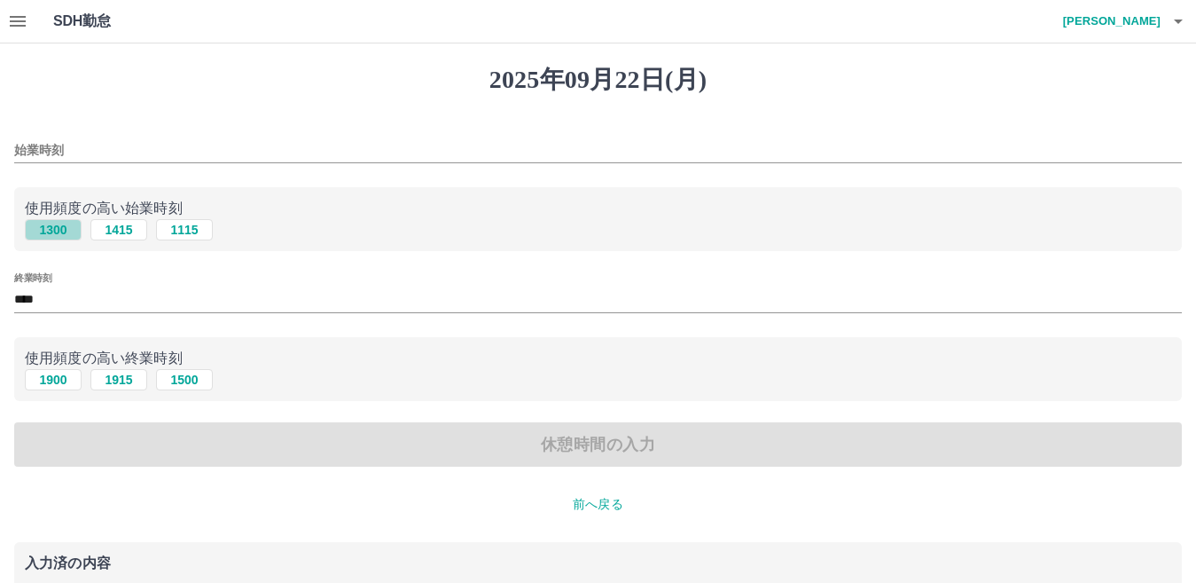
type input "****"
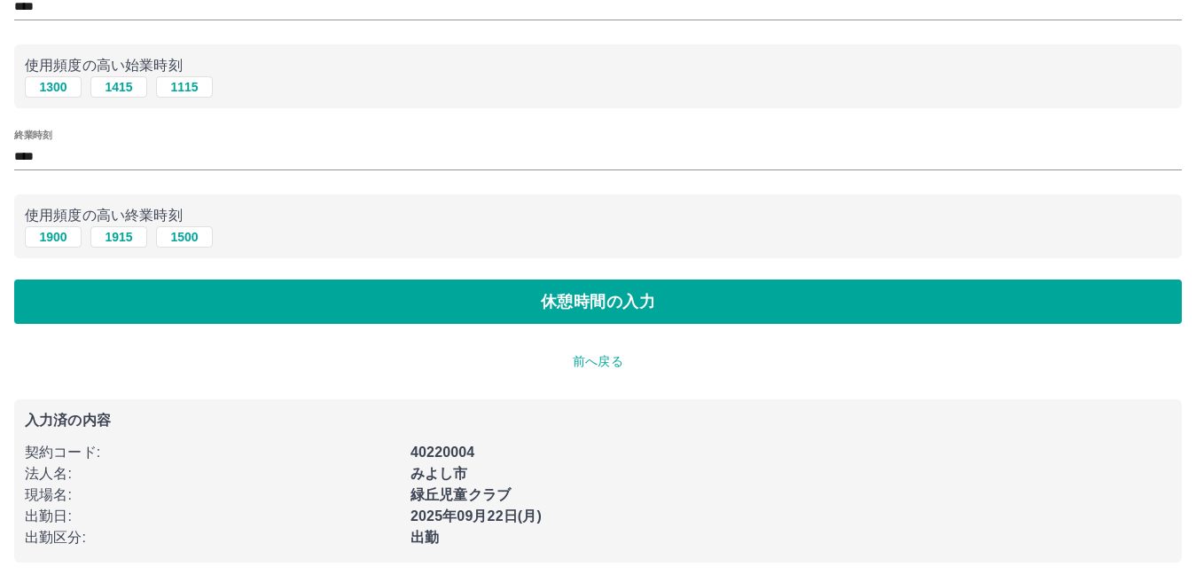
scroll to position [145, 0]
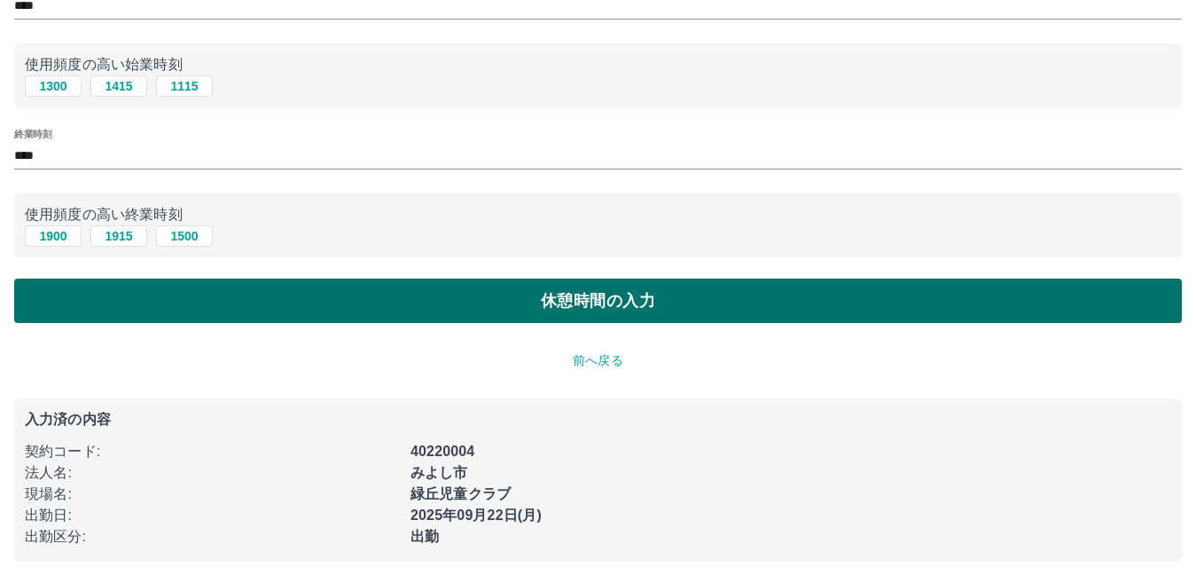
click at [318, 305] on button "休憩時間の入力" at bounding box center [598, 300] width 1168 height 44
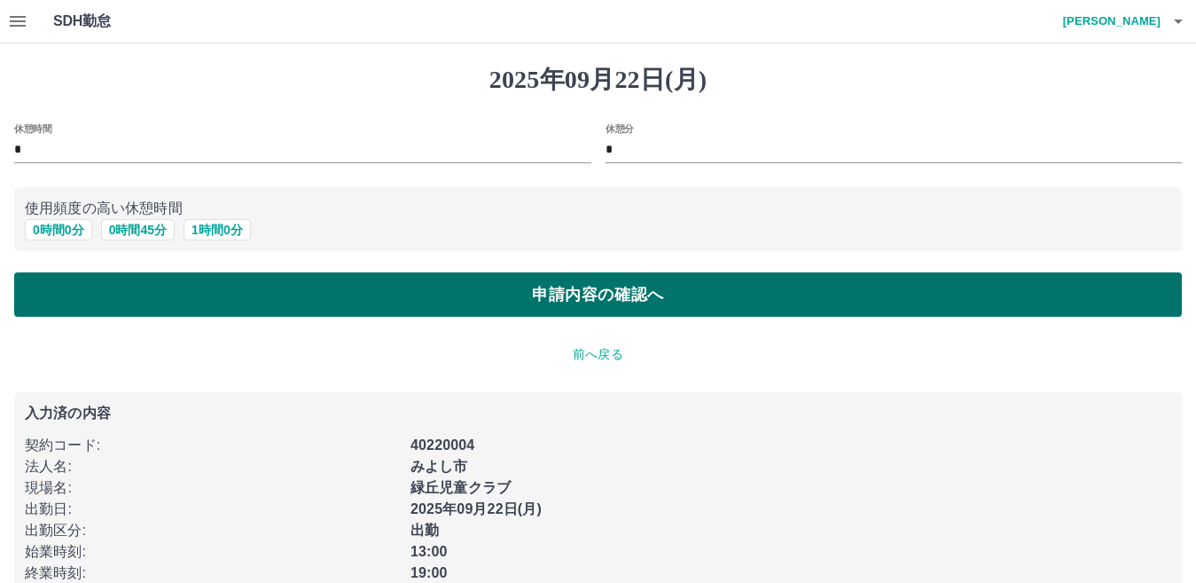
click at [380, 298] on button "申請内容の確認へ" at bounding box center [598, 294] width 1168 height 44
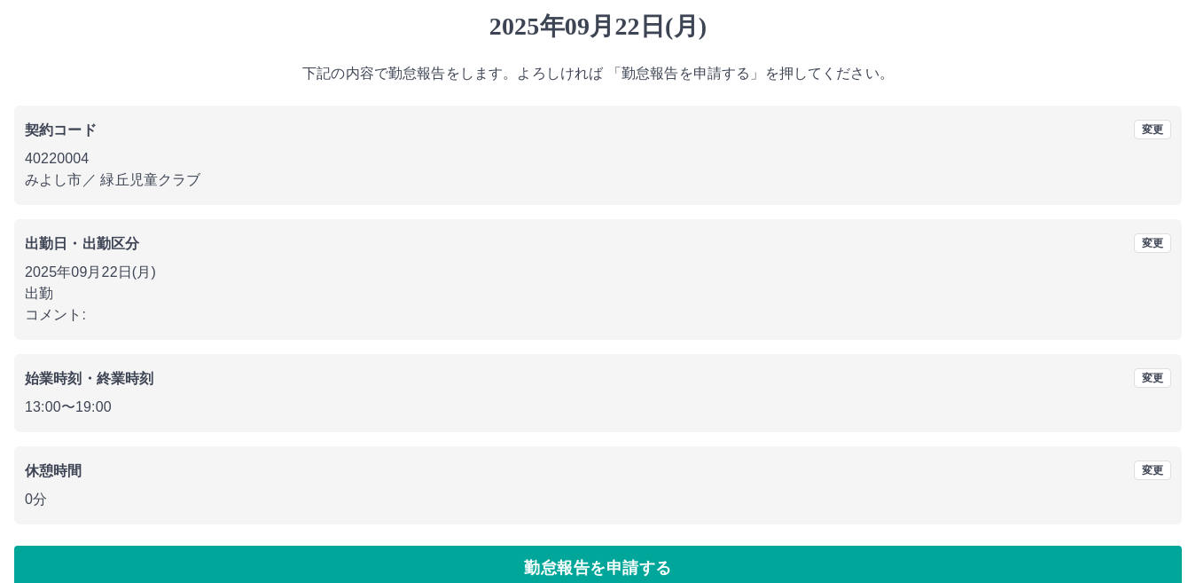
scroll to position [82, 0]
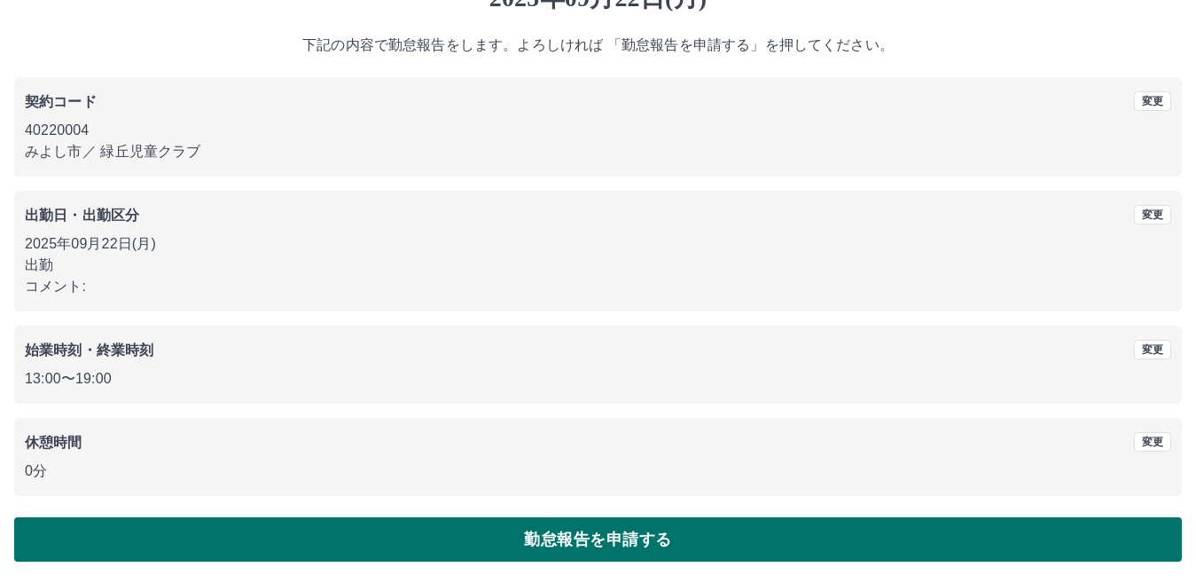
click at [339, 533] on button "勤怠報告を申請する" at bounding box center [598, 539] width 1168 height 44
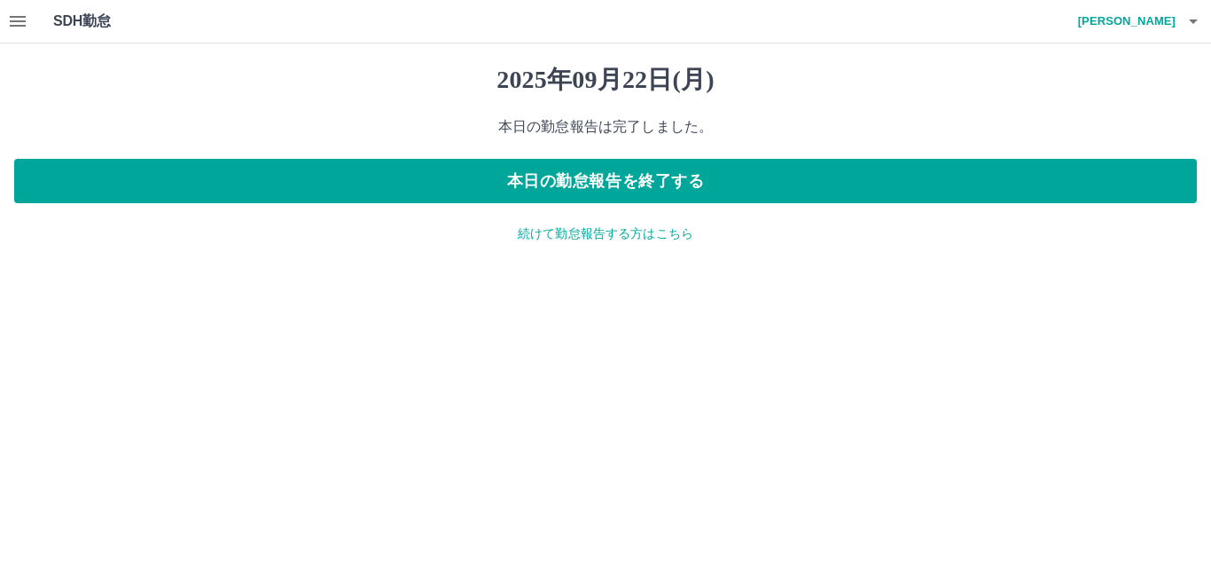
click at [17, 25] on icon "button" at bounding box center [17, 21] width 21 height 21
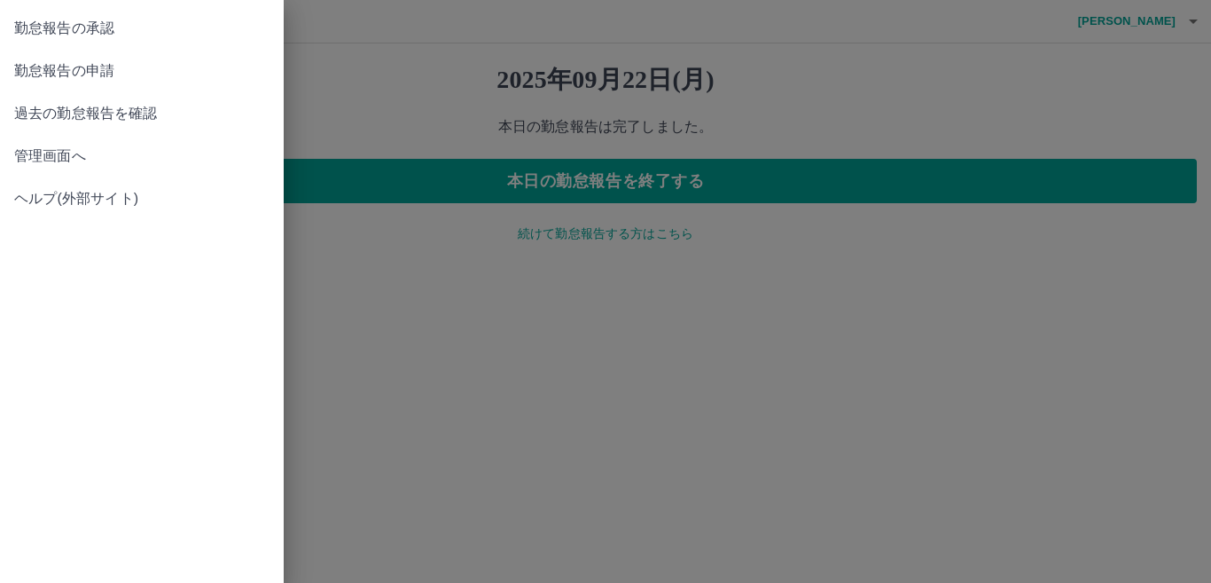
click at [67, 157] on span "管理画面へ" at bounding box center [141, 155] width 255 height 21
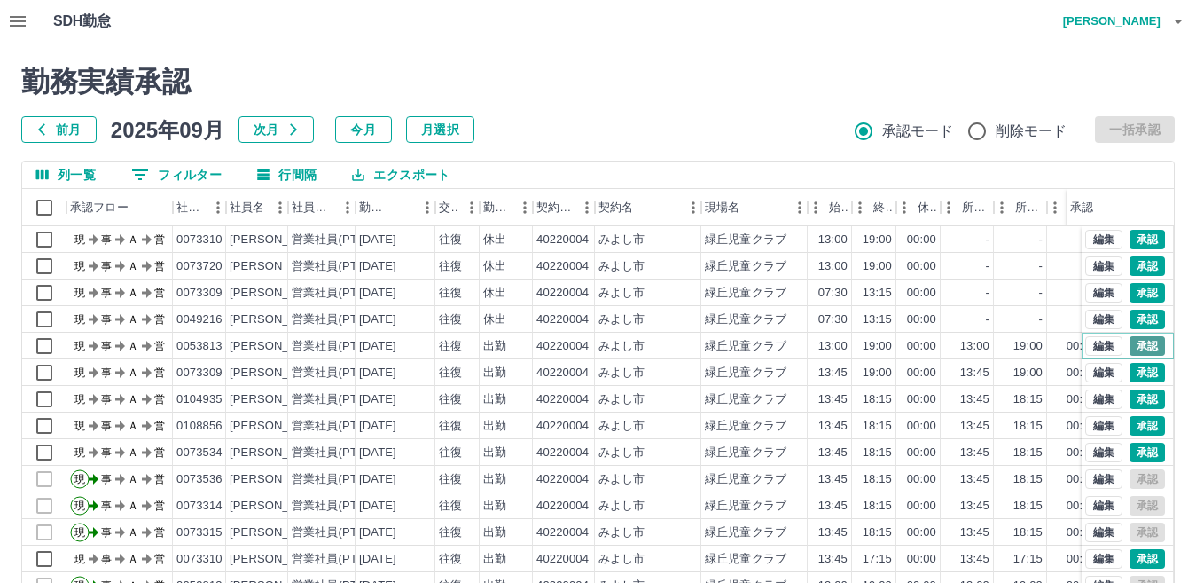
click at [1132, 345] on button "承認" at bounding box center [1147, 346] width 35 height 20
